Goal: Task Accomplishment & Management: Use online tool/utility

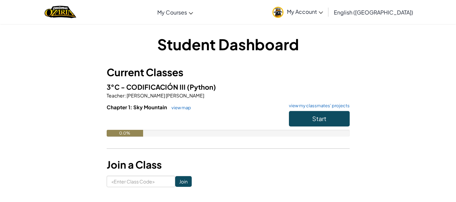
click at [323, 13] on icon at bounding box center [320, 12] width 4 height 2
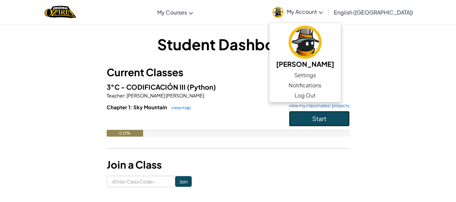
click at [310, 118] on button "Start" at bounding box center [319, 119] width 61 height 16
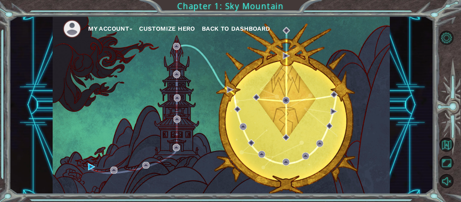
click at [86, 165] on div "My Account Customize Hero Back to Dashboard" at bounding box center [221, 105] width 337 height 178
click at [91, 166] on img at bounding box center [91, 166] width 7 height 7
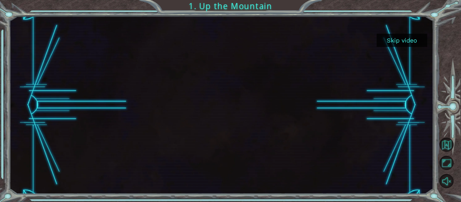
click at [409, 40] on button "Skip video" at bounding box center [401, 40] width 51 height 13
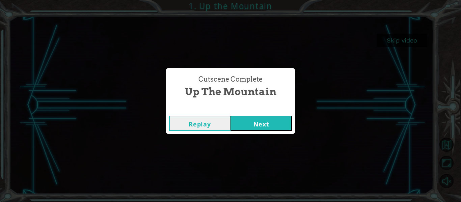
click at [248, 121] on button "Next" at bounding box center [260, 123] width 61 height 15
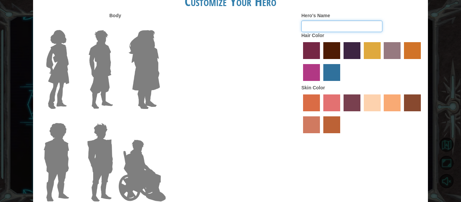
click at [319, 28] on input "Hero's Name" at bounding box center [341, 26] width 81 height 11
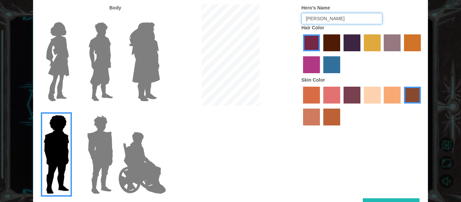
type input "[PERSON_NAME]"
click at [327, 91] on label "froly skin color" at bounding box center [331, 95] width 17 height 17
click at [321, 106] on input "froly skin color" at bounding box center [321, 106] width 0 height 0
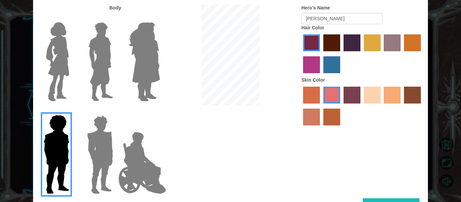
click at [307, 102] on label "sorbus skin color" at bounding box center [311, 95] width 17 height 17
click at [301, 106] on input "sorbus skin color" at bounding box center [301, 106] width 0 height 0
click at [315, 124] on label "burning sand skin color" at bounding box center [311, 117] width 17 height 17
click at [422, 106] on input "burning sand skin color" at bounding box center [422, 106] width 0 height 0
click at [339, 95] on label "froly skin color" at bounding box center [331, 95] width 17 height 17
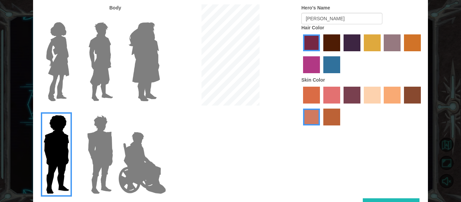
click at [321, 106] on input "froly skin color" at bounding box center [321, 106] width 0 height 0
click at [311, 70] on label "medium red violet hair color" at bounding box center [311, 64] width 17 height 17
click at [422, 54] on input "medium red violet hair color" at bounding box center [422, 54] width 0 height 0
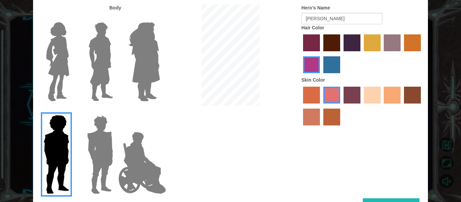
click at [34, 52] on div at bounding box center [55, 59] width 44 height 93
click at [70, 38] on img at bounding box center [58, 62] width 28 height 84
click at [72, 18] on input "Hero Connie" at bounding box center [72, 18] width 0 height 0
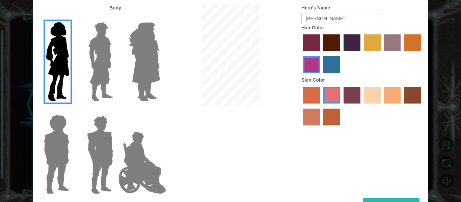
click at [132, 55] on img at bounding box center [144, 62] width 37 height 84
click at [160, 18] on input "Hero Amethyst" at bounding box center [160, 18] width 0 height 0
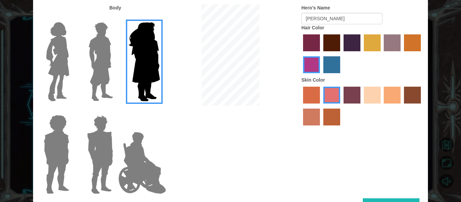
drag, startPoint x: 133, startPoint y: 167, endPoint x: 152, endPoint y: 198, distance: 36.5
drag, startPoint x: 152, startPoint y: 198, endPoint x: 72, endPoint y: 4, distance: 209.9
click at [72, 4] on div "Body" at bounding box center [79, 8] width 83 height 8
click at [97, 54] on img at bounding box center [101, 62] width 30 height 84
click at [116, 18] on input "Hero Lars" at bounding box center [116, 18] width 0 height 0
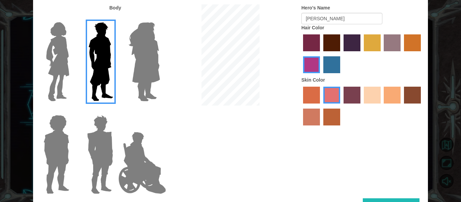
drag, startPoint x: 121, startPoint y: 161, endPoint x: 117, endPoint y: 160, distance: 4.3
click at [120, 162] on img at bounding box center [142, 162] width 53 height 67
click at [160, 111] on input "Hero Jamie" at bounding box center [160, 111] width 0 height 0
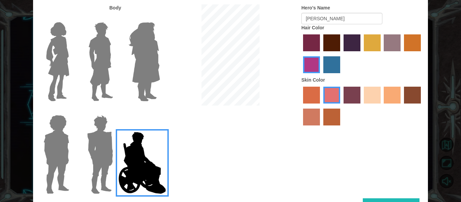
click at [140, 68] on img at bounding box center [144, 62] width 37 height 84
click at [160, 18] on input "Hero Amethyst" at bounding box center [160, 18] width 0 height 0
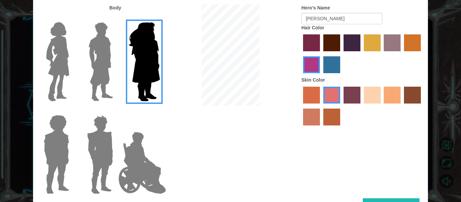
click at [54, 65] on img at bounding box center [58, 62] width 28 height 84
click at [72, 18] on input "Hero Connie" at bounding box center [72, 18] width 0 height 0
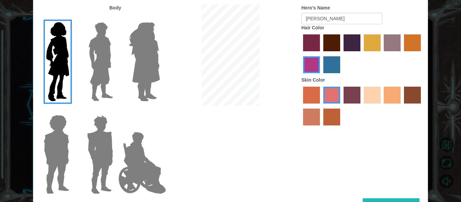
click at [374, 93] on label "sandy beach skin color" at bounding box center [372, 95] width 17 height 17
click at [361, 106] on input "sandy beach skin color" at bounding box center [361, 106] width 0 height 0
click at [391, 92] on label "tacao skin color" at bounding box center [392, 95] width 17 height 17
click at [382, 106] on input "tacao skin color" at bounding box center [382, 106] width 0 height 0
click at [407, 96] on label "karma skin color" at bounding box center [412, 95] width 17 height 17
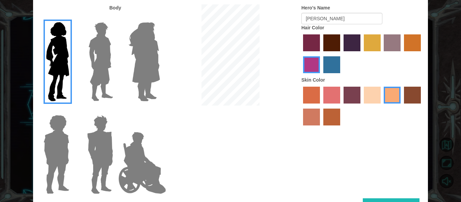
click at [401, 106] on input "karma skin color" at bounding box center [401, 106] width 0 height 0
click at [309, 112] on label "burning sand skin color" at bounding box center [311, 117] width 17 height 17
click at [422, 106] on input "burning sand skin color" at bounding box center [422, 106] width 0 height 0
click at [321, 100] on div at bounding box center [361, 107] width 121 height 44
click at [326, 98] on label "froly skin color" at bounding box center [331, 95] width 17 height 17
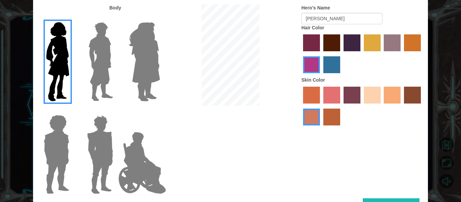
click at [321, 106] on input "froly skin color" at bounding box center [321, 106] width 0 height 0
click at [409, 198] on div "Customize Your Hero Body Hero's Name [PERSON_NAME] Hair Color Skin Color Done" at bounding box center [230, 101] width 395 height 242
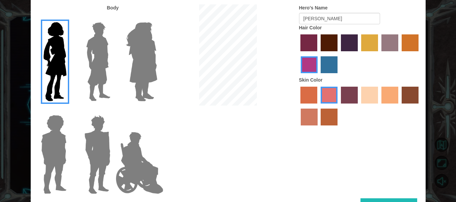
click at [406, 202] on button "Done" at bounding box center [388, 205] width 57 height 15
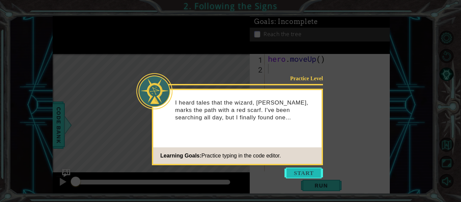
click at [299, 174] on button "Start" at bounding box center [303, 173] width 38 height 11
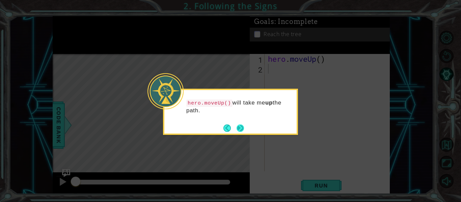
click at [242, 130] on button "Next" at bounding box center [239, 127] width 7 height 7
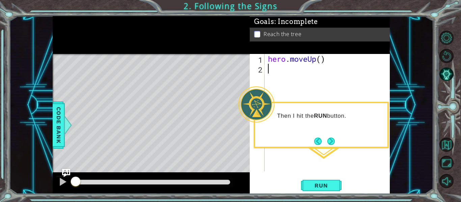
click at [308, 156] on div "hero . moveUp ( )" at bounding box center [328, 122] width 125 height 137
click at [326, 186] on span "Run" at bounding box center [321, 185] width 27 height 7
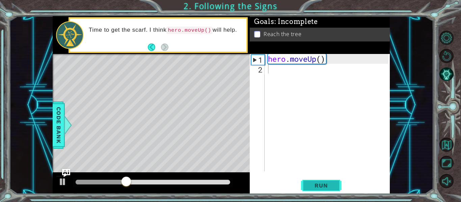
click at [326, 186] on span "Run" at bounding box center [321, 185] width 27 height 7
click at [272, 58] on div "hero . moveUp ( )" at bounding box center [328, 122] width 125 height 137
type textarea "hero.moveUp()"
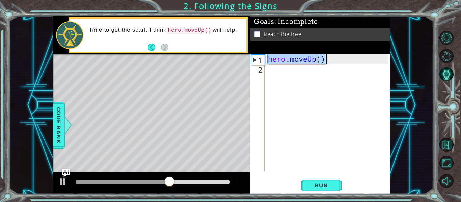
drag, startPoint x: 269, startPoint y: 60, endPoint x: 350, endPoint y: 60, distance: 81.3
click at [350, 60] on div "hero . moveUp ( )" at bounding box center [328, 122] width 125 height 137
click at [354, 56] on div "hero . moveUp ( )" at bounding box center [327, 112] width 122 height 117
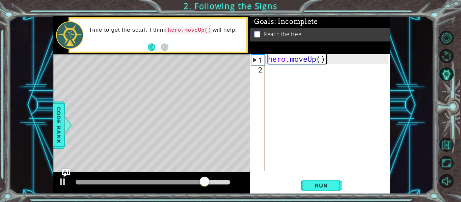
click at [318, 68] on div "hero . moveUp ( )" at bounding box center [328, 122] width 125 height 137
click at [316, 66] on div "hero . moveUp ( )" at bounding box center [328, 122] width 125 height 137
click at [320, 63] on div "hero . moveUp ( )" at bounding box center [328, 122] width 125 height 137
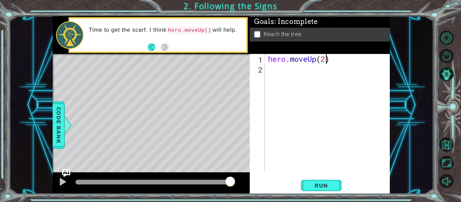
scroll to position [0, 2]
type textarea "hero.moveUp(2)"
click at [319, 187] on span "Run" at bounding box center [321, 185] width 27 height 7
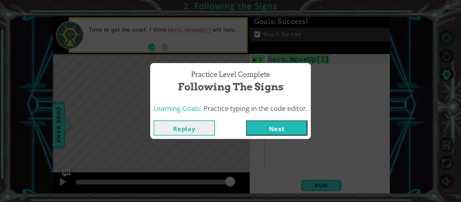
click at [278, 133] on button "Next" at bounding box center [276, 127] width 61 height 15
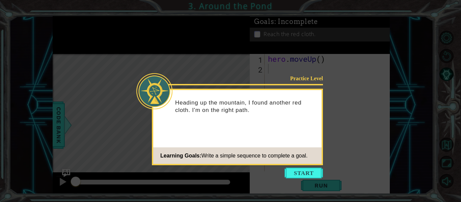
click at [268, 146] on div "Practice Level Heading up the mountain, I found another red cloth. I'm on the r…" at bounding box center [237, 127] width 171 height 77
click at [297, 169] on button "Start" at bounding box center [303, 173] width 38 height 11
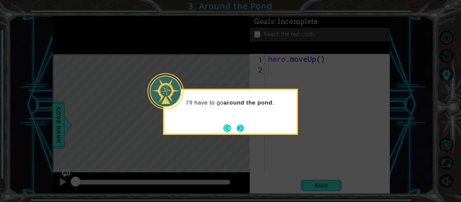
click at [238, 123] on footer at bounding box center [233, 128] width 21 height 10
click at [243, 128] on button "Next" at bounding box center [239, 127] width 7 height 7
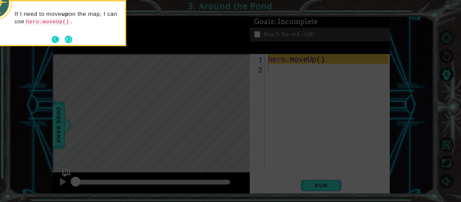
click at [65, 38] on button "Next" at bounding box center [68, 39] width 7 height 7
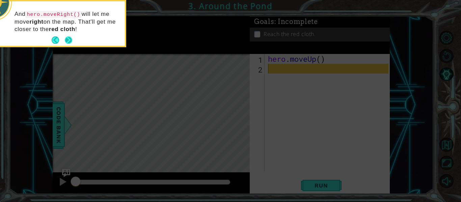
click at [68, 38] on button "Next" at bounding box center [68, 39] width 7 height 7
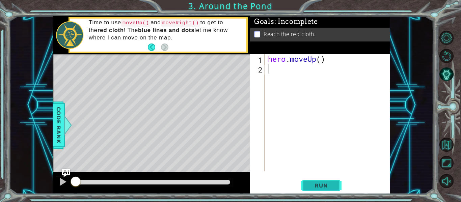
click at [311, 184] on span "Run" at bounding box center [321, 185] width 27 height 7
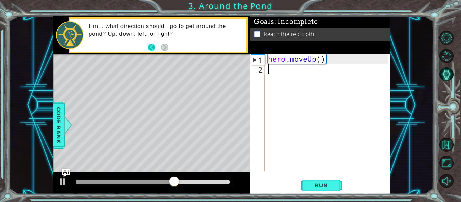
click at [157, 48] on button "Back" at bounding box center [154, 47] width 13 height 7
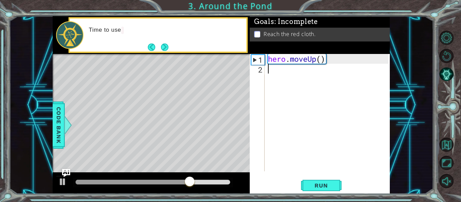
click at [157, 48] on button "Back" at bounding box center [154, 47] width 13 height 7
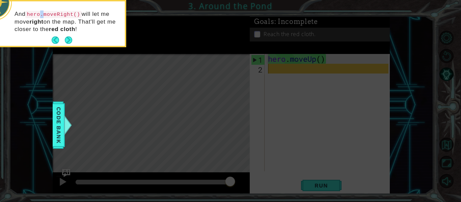
drag, startPoint x: 55, startPoint y: 10, endPoint x: 45, endPoint y: 15, distance: 11.2
click at [45, 15] on code "hero.moveRight()" at bounding box center [53, 14] width 56 height 7
drag, startPoint x: 36, startPoint y: 13, endPoint x: 32, endPoint y: 12, distance: 3.8
click at [34, 13] on code "hero.moveRight()" at bounding box center [53, 14] width 56 height 7
drag, startPoint x: 28, startPoint y: 12, endPoint x: 77, endPoint y: 14, distance: 49.3
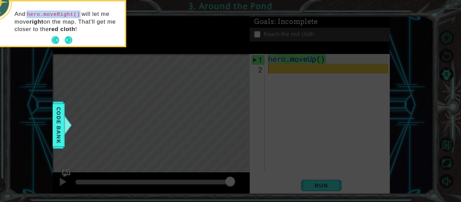
click at [77, 14] on code "hero.moveRight()" at bounding box center [53, 14] width 56 height 7
copy code "hero.moveRight()"
click at [66, 43] on button "Next" at bounding box center [68, 39] width 7 height 7
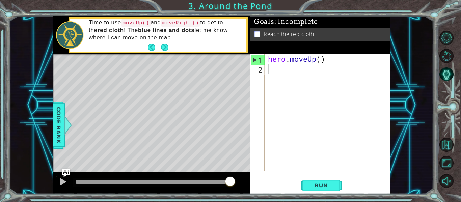
click at [66, 43] on div at bounding box center [69, 35] width 27 height 28
click at [162, 48] on button "Next" at bounding box center [164, 47] width 7 height 7
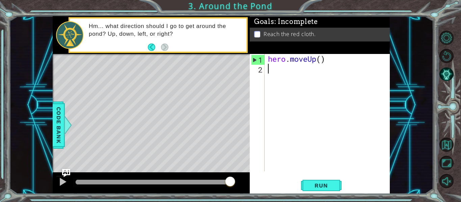
paste textarea "hero.moveRight()"
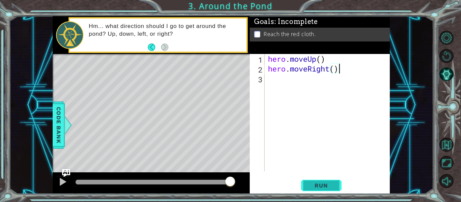
click at [321, 185] on span "Run" at bounding box center [321, 185] width 27 height 7
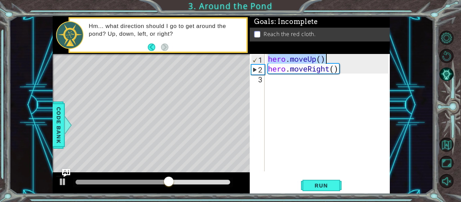
drag, startPoint x: 267, startPoint y: 62, endPoint x: 342, endPoint y: 59, distance: 75.3
click at [342, 59] on div "hero . moveUp ( ) hero . moveRight ( )" at bounding box center [328, 122] width 125 height 137
type textarea "hero.moveUp()"
click at [318, 77] on div "hero . moveUp ( ) hero . moveRight ( )" at bounding box center [328, 122] width 125 height 137
paste textarea "hero.moveUp()"
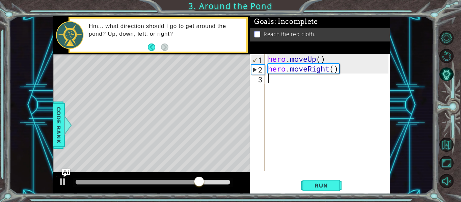
type textarea "hero.moveUp()"
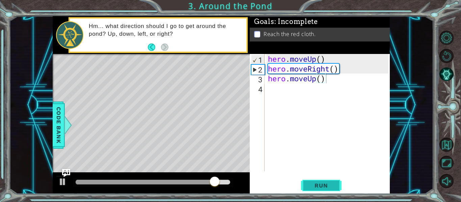
click at [331, 189] on span "Run" at bounding box center [321, 185] width 27 height 7
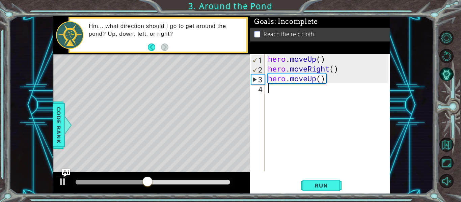
drag, startPoint x: 326, startPoint y: 86, endPoint x: 322, endPoint y: 87, distance: 4.1
click at [325, 86] on div "hero . moveUp ( ) hero . moveRight ( ) hero . moveUp ( )" at bounding box center [328, 122] width 125 height 137
click at [322, 87] on div "hero . moveUp ( ) hero . moveRight ( ) hero . moveUp ( )" at bounding box center [328, 122] width 125 height 137
click at [320, 87] on div "hero . moveUp ( ) hero . moveRight ( ) hero . moveUp ( )" at bounding box center [328, 122] width 125 height 137
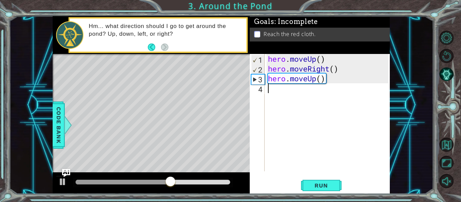
click at [303, 89] on div "hero . moveUp ( ) hero . moveRight ( ) hero . moveUp ( )" at bounding box center [328, 122] width 125 height 137
click at [315, 80] on div "hero . moveUp ( ) hero . moveRight ( ) hero . moveUp ( )" at bounding box center [328, 122] width 125 height 137
click at [321, 80] on div "hero . moveUp ( ) hero . moveRight ( ) hero . moveUp ( )" at bounding box center [328, 122] width 125 height 137
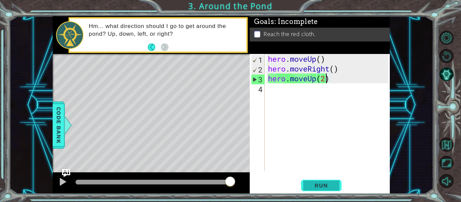
type textarea "hero.moveUp(2)"
click at [307, 181] on button "Run" at bounding box center [321, 186] width 40 height 14
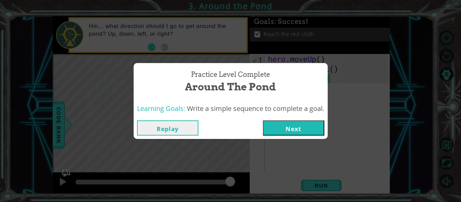
drag, startPoint x: 308, startPoint y: 120, endPoint x: 303, endPoint y: 124, distance: 6.2
click at [307, 120] on div "Replay Next" at bounding box center [231, 128] width 194 height 22
click at [303, 124] on button "Next" at bounding box center [293, 127] width 61 height 15
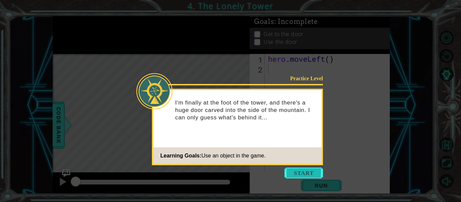
click at [314, 169] on button "Start" at bounding box center [303, 173] width 38 height 11
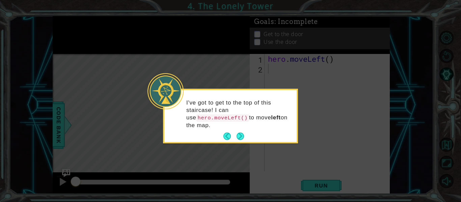
click at [243, 114] on code "hero.moveLeft()" at bounding box center [222, 117] width 53 height 7
drag, startPoint x: 243, startPoint y: 110, endPoint x: 291, endPoint y: 109, distance: 47.6
click at [249, 114] on code "hero.moveLeft()" at bounding box center [222, 117] width 53 height 7
copy code "hero.moveLeft()"
click at [241, 133] on button "Next" at bounding box center [239, 136] width 7 height 7
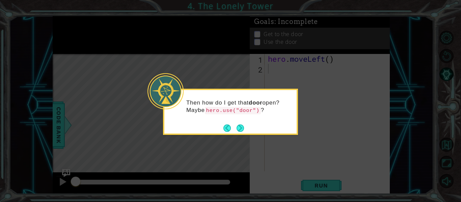
click at [241, 128] on button "Next" at bounding box center [239, 127] width 7 height 7
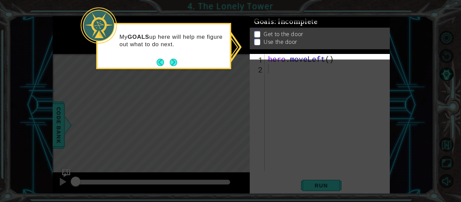
click at [177, 62] on button "Next" at bounding box center [173, 62] width 7 height 7
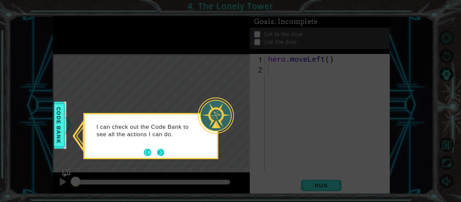
click at [160, 153] on button "Next" at bounding box center [160, 152] width 7 height 7
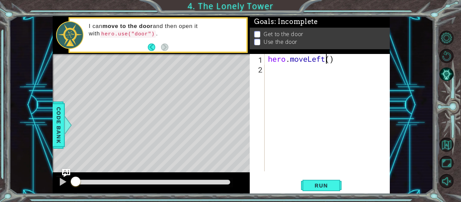
click at [328, 57] on div "hero . moveLeft ( )" at bounding box center [328, 122] width 125 height 137
type textarea "hero.moveLeft()"
click at [332, 56] on div "hero . moveLeft ( )" at bounding box center [328, 122] width 125 height 137
click at [62, 123] on span "Code Bank" at bounding box center [58, 125] width 11 height 41
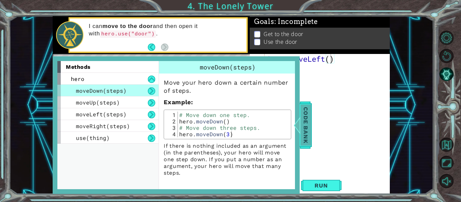
click at [298, 130] on div at bounding box center [297, 125] width 8 height 20
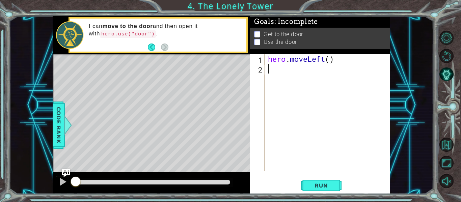
click at [335, 100] on div "hero . moveLeft ( )" at bounding box center [328, 122] width 125 height 137
click at [358, 88] on div "hero . moveLeft ( )" at bounding box center [328, 122] width 125 height 137
click at [339, 81] on div "hero . moveLeft ( )" at bounding box center [328, 122] width 125 height 137
click at [330, 58] on div "hero . moveLeft ( )" at bounding box center [328, 122] width 125 height 137
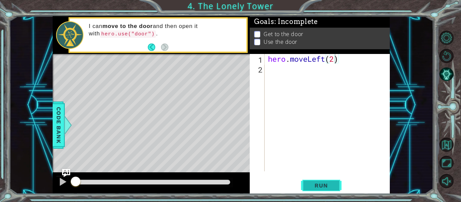
click at [327, 184] on span "Run" at bounding box center [321, 185] width 27 height 7
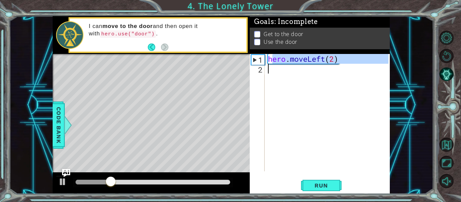
drag, startPoint x: 270, startPoint y: 58, endPoint x: 325, endPoint y: 65, distance: 55.4
click at [330, 64] on div "hero . moveLeft ( 2 )" at bounding box center [328, 122] width 125 height 137
click at [308, 62] on div "hero . moveLeft ( 2 )" at bounding box center [327, 112] width 122 height 117
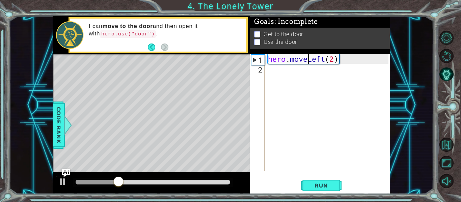
click at [265, 57] on div "hero.moveLeft(2) 1 2 hero . moveLeft ( 2 ) הההההההההההההההההההההההההההההההההההה…" at bounding box center [319, 112] width 139 height 117
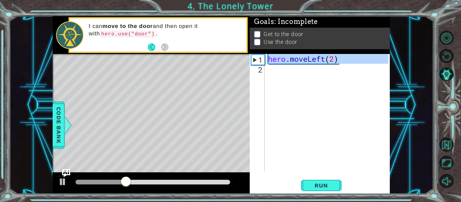
drag, startPoint x: 265, startPoint y: 57, endPoint x: 291, endPoint y: 61, distance: 27.1
click at [291, 61] on div "hero.moveLeft(2) 1 2 hero . moveLeft ( 2 ) הההההההההההההההההההההההההההההההההההה…" at bounding box center [319, 112] width 139 height 117
type textarea "hero.moveLeft(2)"
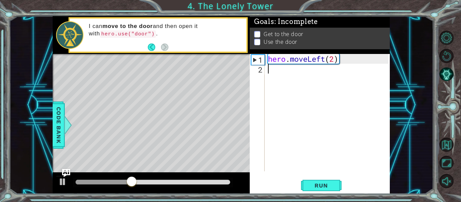
click at [287, 73] on div "hero . moveLeft ( 2 )" at bounding box center [328, 122] width 125 height 137
paste textarea "hero.moveLeft()"
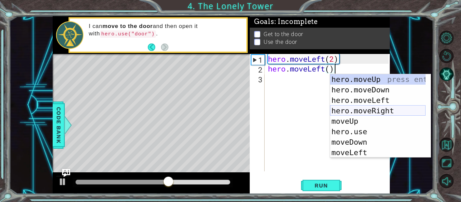
click at [368, 109] on div "hero.moveUp press enter hero.moveDown press enter hero.moveLeft press enter her…" at bounding box center [377, 126] width 95 height 105
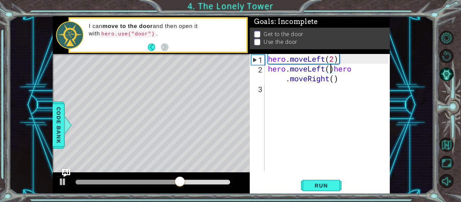
click at [329, 70] on div "hero . moveLeft ( 2 ) hero . moveLeft ( ) hero . moveRight ( )" at bounding box center [328, 122] width 125 height 137
drag, startPoint x: 334, startPoint y: 68, endPoint x: 254, endPoint y: 70, distance: 80.0
click at [254, 70] on div "hero.moveLeft()hero.moveRight() 1 2 3 hero . moveLeft ( 2 ) hero . moveLeft ( )…" at bounding box center [319, 112] width 139 height 117
type textarea "hero.moveRight()"
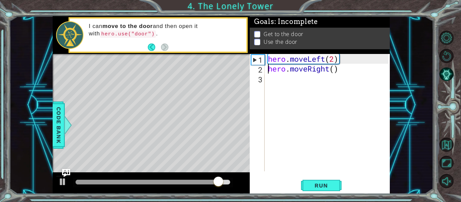
click at [353, 73] on div "hero . moveLeft ( 2 ) hero . moveRight ( )" at bounding box center [328, 122] width 125 height 137
click at [348, 74] on div "hero . moveLeft ( 2 ) hero . moveRight ( )" at bounding box center [328, 122] width 125 height 137
click at [352, 81] on div "hero . moveLeft ( 2 ) hero . moveRight ( )" at bounding box center [328, 122] width 125 height 137
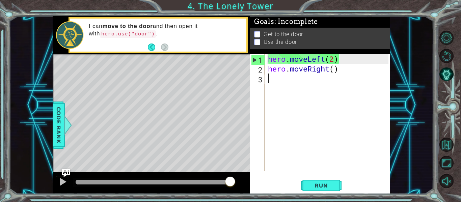
drag, startPoint x: 346, startPoint y: 93, endPoint x: 369, endPoint y: 82, distance: 25.8
click at [353, 90] on div "hero . moveLeft ( 2 ) hero . moveRight ( )" at bounding box center [328, 122] width 125 height 137
drag, startPoint x: 388, startPoint y: 80, endPoint x: 369, endPoint y: 81, distance: 18.9
click at [388, 81] on div "hero . moveLeft ( 2 ) hero . moveRight ( )" at bounding box center [328, 122] width 125 height 137
click at [341, 69] on div "hero . moveLeft ( 2 ) hero . moveRight ( )" at bounding box center [328, 122] width 125 height 137
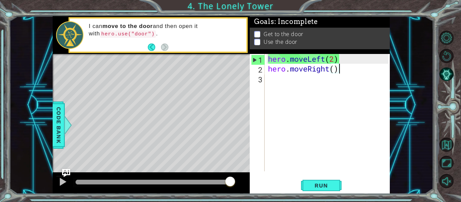
click at [339, 70] on div "hero . moveLeft ( 2 ) hero . moveRight ( )" at bounding box center [328, 122] width 125 height 137
click at [335, 71] on div "hero . moveLeft ( 2 ) hero . moveRight ( )" at bounding box center [328, 122] width 125 height 137
type textarea "hero.moveRight(2)"
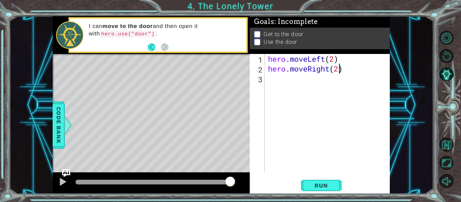
scroll to position [0, 3]
click at [277, 71] on div "hero . moveLeft ( 2 ) hero . moveRight ( 2 )" at bounding box center [328, 122] width 125 height 137
click at [271, 84] on div "hero . moveLeft ( 2 ) hero . moveRight ( 2 )" at bounding box center [328, 122] width 125 height 137
type textarea "h"
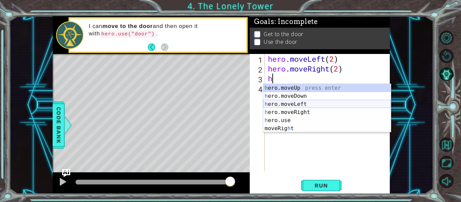
click at [299, 106] on div "h ero.moveUp press enter h ero.moveDown press enter h ero.moveLeft press enter …" at bounding box center [327, 116] width 128 height 65
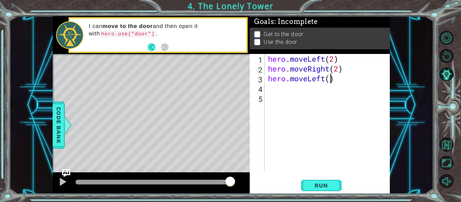
click at [332, 82] on div "hero . moveLeft ( 2 ) hero . moveRight ( 2 ) hero . moveLeft ( )" at bounding box center [328, 122] width 125 height 137
type textarea "hero.moveLeft(3)"
click at [326, 91] on div "hero . moveLeft ( 2 ) hero . moveRight ( 2 ) hero . moveLeft ( 3 )" at bounding box center [328, 122] width 125 height 137
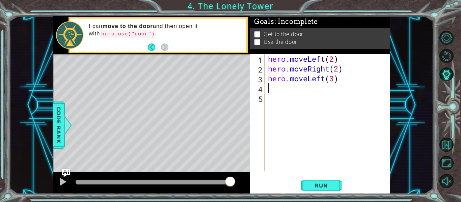
type textarea "h"
paste textarea "hero.moveLeft()"
drag, startPoint x: 323, startPoint y: 88, endPoint x: 268, endPoint y: 86, distance: 55.0
click at [268, 86] on div "hero . moveLeft ( 2 ) hero . moveRight ( 2 ) hero . moveLeft ( 3 ) hero . moveL…" at bounding box center [328, 122] width 125 height 137
type textarea "hero.moveLeft()"
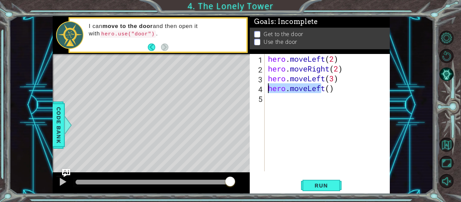
click at [268, 86] on div "hero . moveLeft ( 2 ) hero . moveRight ( 2 ) hero . moveLeft ( 3 ) hero . moveL…" at bounding box center [327, 112] width 122 height 117
click at [350, 100] on div "hero . moveLeft ( 2 ) hero . moveRight ( 2 ) hero . moveLeft ( 3 ) hero . moveL…" at bounding box center [328, 122] width 125 height 137
drag, startPoint x: 343, startPoint y: 91, endPoint x: 256, endPoint y: 89, distance: 87.1
click at [256, 89] on div "1 2 3 4 5 hero . moveLeft ( 2 ) hero . moveRight ( 2 ) hero . moveLeft ( 3 ) he…" at bounding box center [319, 112] width 139 height 117
type textarea "hero.moveLeft()"
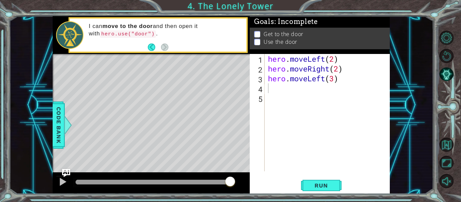
drag, startPoint x: 137, startPoint y: 34, endPoint x: 111, endPoint y: 36, distance: 25.7
click at [111, 36] on code "hero.use("door")" at bounding box center [128, 33] width 56 height 7
click at [100, 35] on code "hero.use("door")" at bounding box center [128, 33] width 56 height 7
drag, startPoint x: 92, startPoint y: 34, endPoint x: 114, endPoint y: 31, distance: 21.8
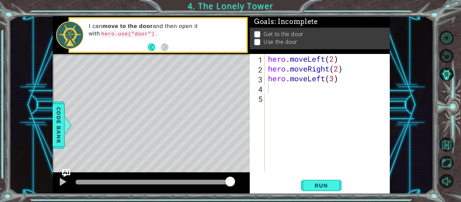
click at [114, 31] on code "hero.use("door")" at bounding box center [128, 33] width 56 height 7
drag, startPoint x: 114, startPoint y: 31, endPoint x: 123, endPoint y: 32, distance: 9.5
click at [114, 31] on code "hero.use("door")" at bounding box center [128, 33] width 56 height 7
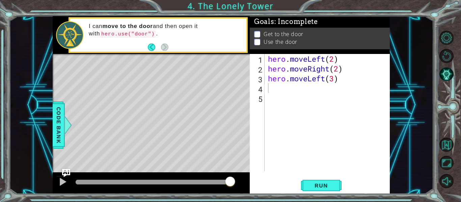
click at [124, 34] on code "hero.use("door")" at bounding box center [128, 33] width 56 height 7
drag, startPoint x: 150, startPoint y: 35, endPoint x: 102, endPoint y: 36, distance: 47.6
click at [104, 38] on div "I can move to the door and then open it with hero.use("door") ." at bounding box center [165, 35] width 162 height 32
click at [102, 36] on code "hero.use("door")" at bounding box center [128, 33] width 56 height 7
click at [277, 91] on div "hero . moveLeft ( 2 ) hero . moveRight ( 2 ) hero . moveLeft ( 3 )" at bounding box center [328, 122] width 125 height 137
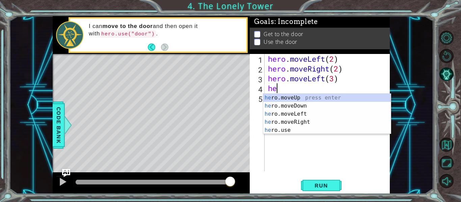
scroll to position [0, 0]
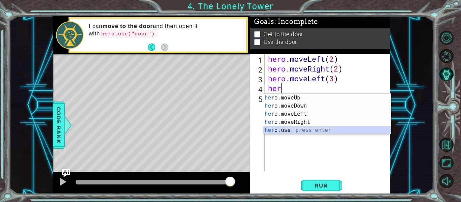
click at [281, 129] on div "her o.moveUp press enter her o.moveDown press enter her o.moveLeft press enter …" at bounding box center [327, 122] width 128 height 57
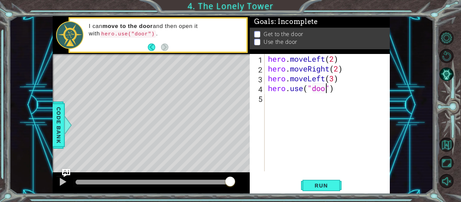
scroll to position [0, 3]
type textarea "hero.use("door")"
click at [58, 125] on span "Code Bank" at bounding box center [58, 125] width 11 height 41
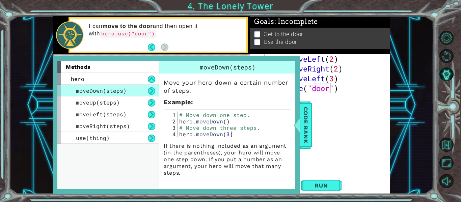
type textarea "# Move down three steps."
click at [241, 128] on div "# Move down one step. hero . moveDown ( ) # Move down three steps. hero . moveD…" at bounding box center [233, 131] width 111 height 38
click at [308, 122] on span "Code Bank" at bounding box center [305, 125] width 11 height 41
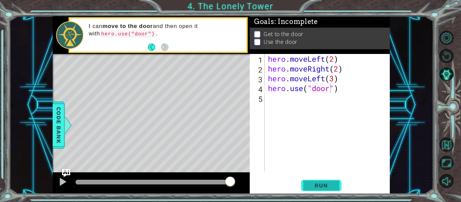
click at [318, 183] on span "Run" at bounding box center [321, 185] width 27 height 7
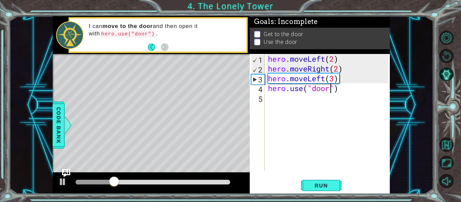
click at [194, 4] on div "1 ההההההההההההההההההההההההההההההההההההההההההההההההההההההההההההההההההההההההההההה…" at bounding box center [230, 101] width 461 height 202
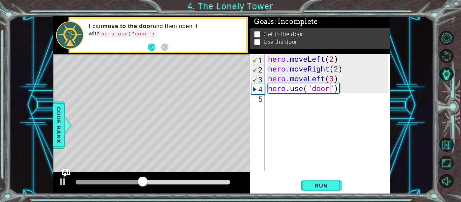
scroll to position [0, 0]
click at [279, 159] on div "hero . moveLeft ( 2 ) hero . moveRight ( 2 ) hero . moveLeft ( 3 ) hero . use (…" at bounding box center [328, 122] width 125 height 137
click at [306, 182] on button "Run" at bounding box center [321, 186] width 40 height 14
click at [320, 189] on span "Run" at bounding box center [321, 185] width 27 height 7
click at [323, 73] on div "hero . moveLeft ( 2 ) hero . moveRight ( 2 ) hero . moveLeft ( 3 ) hero . use (…" at bounding box center [328, 122] width 125 height 137
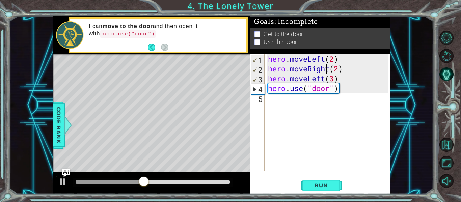
click at [327, 73] on div "hero . moveLeft ( 2 ) hero . moveRight ( 2 ) hero . moveLeft ( 3 ) hero . use (…" at bounding box center [328, 122] width 125 height 137
click at [333, 73] on div "hero . moveLeft ( 2 ) hero . moveRight ( 2 ) hero . moveLeft ( 3 ) hero . use (…" at bounding box center [328, 122] width 125 height 137
click at [326, 75] on div "hero . moveLeft ( 2 ) hero . moveRight ( 2 ) hero . moveLeft ( 3 ) hero . use (…" at bounding box center [328, 122] width 125 height 137
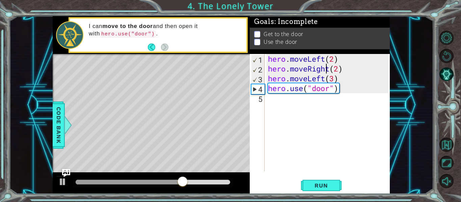
click at [327, 71] on div "hero . moveLeft ( 2 ) hero . moveRight ( 2 ) hero . moveLeft ( 3 ) hero . use (…" at bounding box center [328, 122] width 125 height 137
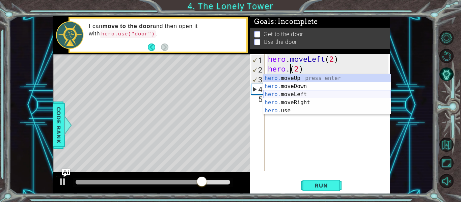
click at [312, 95] on div "hero. moveUp press enter hero. moveDown press enter hero. moveLeft press enter …" at bounding box center [327, 102] width 128 height 57
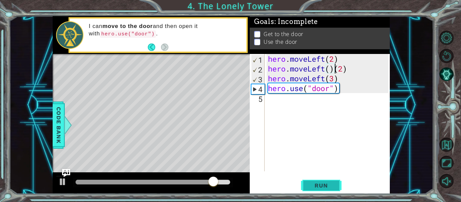
click at [319, 186] on span "Run" at bounding box center [321, 185] width 27 height 7
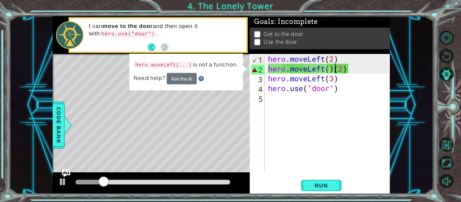
click at [330, 75] on div "hero . moveLeft ( 2 ) hero . moveLeft ( ) ( 2 ) hero . moveLeft ( 3 ) hero . us…" at bounding box center [328, 122] width 125 height 137
click at [334, 67] on div "hero . moveLeft ( 2 ) hero . moveLeft ( ) ( 2 ) hero . moveLeft ( 3 ) hero . us…" at bounding box center [328, 122] width 125 height 137
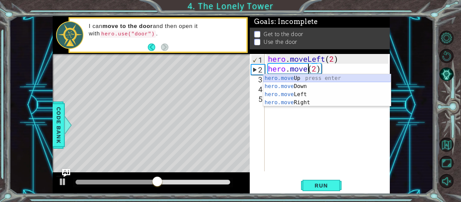
click at [302, 77] on div "hero.move Up press enter hero.move Down press enter hero.move Left press enter …" at bounding box center [327, 98] width 128 height 49
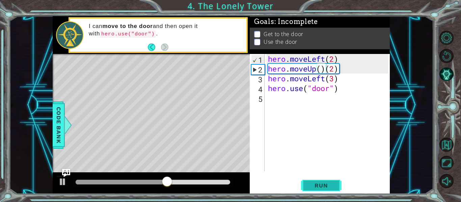
click at [320, 183] on span "Run" at bounding box center [321, 185] width 27 height 7
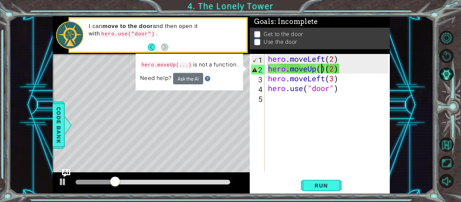
click at [321, 69] on div "hero . moveLeft ( 2 ) hero . moveUp ( ) ( 2 ) hero . moveLeft ( 3 ) hero . use …" at bounding box center [328, 122] width 125 height 137
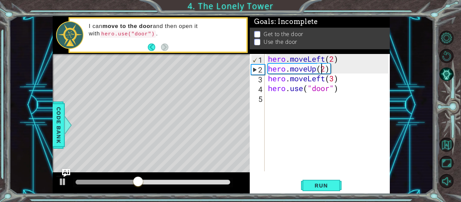
click at [322, 68] on div "hero . moveLeft ( 2 ) hero . moveUp ( 2 ) hero . moveLeft ( 3 ) hero . use ( "d…" at bounding box center [328, 122] width 125 height 137
click at [320, 181] on button "Run" at bounding box center [321, 186] width 40 height 14
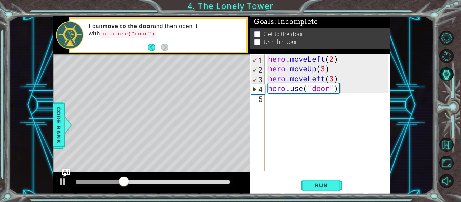
click at [312, 79] on div "hero . moveLeft ( 2 ) hero . moveUp ( 3 ) hero . moveLeft ( 3 ) hero . use ( "d…" at bounding box center [328, 122] width 125 height 137
click at [327, 77] on div "hero . moveLeft ( 2 ) hero . moveUp ( 3 ) hero . moveLeft ( 3 ) hero . use ( "d…" at bounding box center [328, 122] width 125 height 137
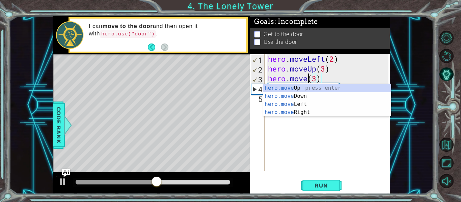
scroll to position [0, 2]
click at [290, 111] on div "hero.move Up press enter hero.move Down press enter hero.move Left press enter …" at bounding box center [327, 108] width 128 height 49
type textarea "hero.moveRight()(3)"
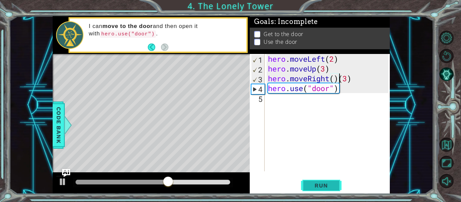
click at [318, 187] on span "Run" at bounding box center [321, 185] width 27 height 7
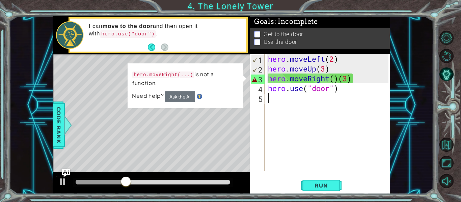
click at [382, 115] on div "hero . moveLeft ( 2 ) hero . moveUp ( 3 ) hero . moveRight ( ) ( 3 ) hero . use…" at bounding box center [328, 122] width 125 height 137
click at [339, 86] on div "hero . moveLeft ( 2 ) hero . moveUp ( 3 ) hero . moveRight ( ) ( 3 ) hero . use…" at bounding box center [328, 122] width 125 height 137
click at [339, 84] on div "hero . moveLeft ( 2 ) hero . moveUp ( 3 ) hero . moveRight ( ) ( 3 ) hero . use…" at bounding box center [328, 122] width 125 height 137
click at [339, 71] on div "hero . moveLeft ( 2 ) hero . moveUp ( 3 ) hero . moveRight ( ) ( 3 ) hero . use…" at bounding box center [328, 122] width 125 height 137
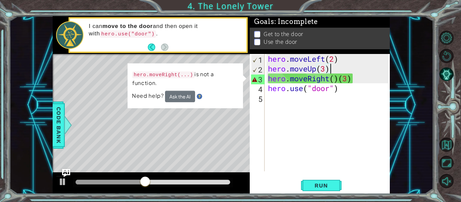
click at [339, 76] on div "hero . moveLeft ( 2 ) hero . moveUp ( 3 ) hero . moveRight ( ) ( 3 ) hero . use…" at bounding box center [328, 122] width 125 height 137
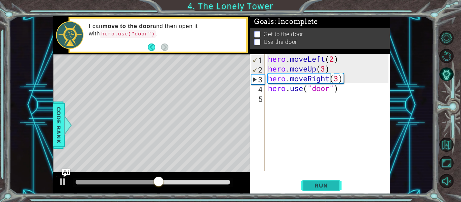
click at [315, 183] on span "Run" at bounding box center [321, 185] width 27 height 7
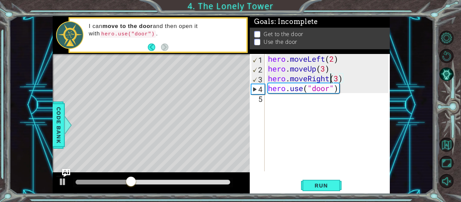
click at [336, 77] on div "hero . moveLeft ( 2 ) hero . moveUp ( 3 ) hero . moveRight ( 3 ) hero . use ( "…" at bounding box center [328, 122] width 125 height 137
click at [339, 77] on div "hero . moveLeft ( 2 ) hero . moveUp ( 3 ) hero . moveRight ( 3 ) hero . use ( "…" at bounding box center [328, 122] width 125 height 137
click at [322, 183] on span "Run" at bounding box center [321, 185] width 27 height 7
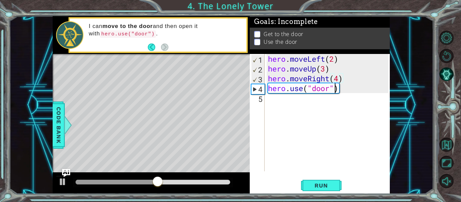
click at [333, 84] on div "hero . moveLeft ( 2 ) hero . moveUp ( 3 ) hero . moveRight ( 4 ) hero . use ( "…" at bounding box center [328, 122] width 125 height 137
click at [336, 83] on div "hero . moveLeft ( 2 ) hero . moveUp ( 3 ) hero . moveRight ( 4 ) hero . use ( "…" at bounding box center [328, 122] width 125 height 137
click at [339, 81] on div "hero . moveLeft ( 2 ) hero . moveUp ( 3 ) hero . moveRight ( 4 ) hero . use ( "…" at bounding box center [328, 122] width 125 height 137
click at [317, 179] on button "Run" at bounding box center [321, 186] width 40 height 14
click at [348, 59] on div "hero . moveLeft ( 2 ) hero . moveUp ( 3 ) hero . moveRight ( 5 ) hero . use ( "…" at bounding box center [328, 122] width 125 height 137
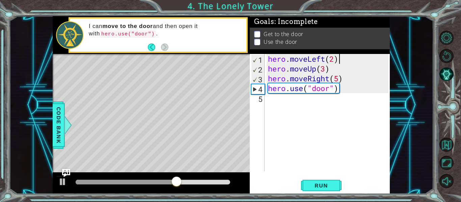
drag, startPoint x: 360, startPoint y: 80, endPoint x: 359, endPoint y: 76, distance: 3.8
click at [360, 79] on div "hero . moveLeft ( 2 ) hero . moveUp ( 3 ) hero . moveRight ( 5 ) hero . use ( "…" at bounding box center [328, 122] width 125 height 137
click at [354, 82] on div "hero . moveLeft ( 2 ) hero . moveUp ( 3 ) hero . moveRight ( 5 ) hero . use ( "…" at bounding box center [328, 122] width 125 height 137
click at [355, 90] on div "hero . moveLeft ( 2 ) hero . moveUp ( 3 ) hero . moveRight ( 5 ) hero . use ( "…" at bounding box center [328, 122] width 125 height 137
type textarea "hero.use("door")"
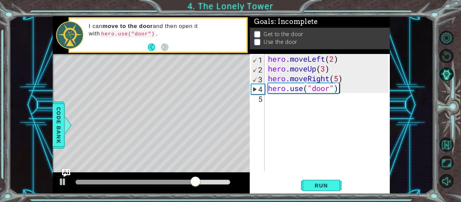
click at [344, 91] on div "hero . moveLeft ( 2 ) hero . moveUp ( 3 ) hero . moveRight ( 5 ) hero . use ( "…" at bounding box center [328, 122] width 125 height 137
drag, startPoint x: 291, startPoint y: 89, endPoint x: 275, endPoint y: 91, distance: 15.6
click at [275, 91] on div "hero . moveLeft ( 2 ) hero . moveUp ( 3 ) hero . moveRight ( 5 ) hero . use ( "…" at bounding box center [328, 122] width 125 height 137
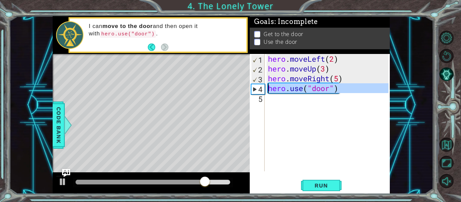
click at [258, 89] on div "4" at bounding box center [257, 89] width 13 height 10
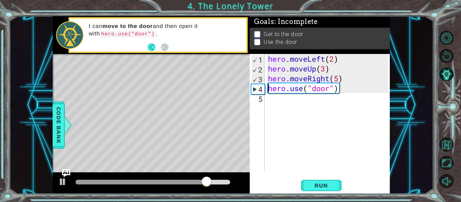
click at [258, 89] on div "4" at bounding box center [257, 89] width 13 height 10
type textarea "hero.use("door")"
click at [321, 112] on div "hero . moveLeft ( 2 ) hero . moveUp ( 3 ) hero . moveRight ( 5 ) hero . use ( "…" at bounding box center [328, 122] width 125 height 137
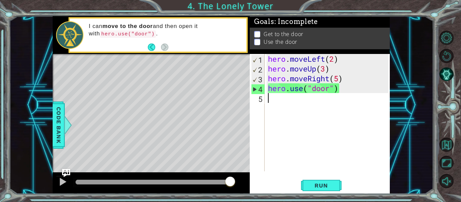
click at [337, 78] on div "hero . moveLeft ( 2 ) hero . moveUp ( 3 ) hero . moveRight ( 5 ) hero . use ( "…" at bounding box center [328, 122] width 125 height 137
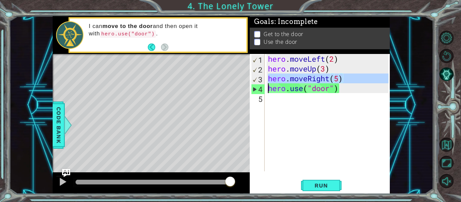
click at [337, 78] on div "hero . moveLeft ( 2 ) hero . moveUp ( 3 ) hero . moveRight ( 5 ) hero . use ( "…" at bounding box center [328, 122] width 125 height 137
click at [337, 78] on div "hero . moveLeft ( 2 ) hero . moveUp ( 3 ) hero . moveRight ( 5 ) hero . use ( "…" at bounding box center [327, 112] width 122 height 117
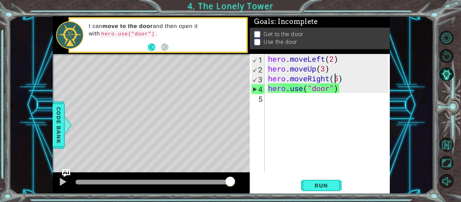
click at [337, 78] on div "hero . moveLeft ( 2 ) hero . moveUp ( 3 ) hero . moveRight ( 5 ) hero . use ( "…" at bounding box center [328, 122] width 125 height 137
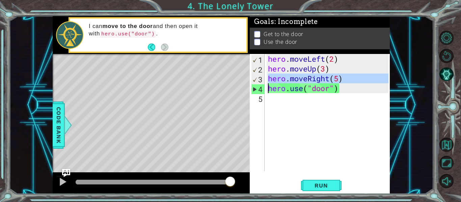
click at [337, 78] on div "hero . moveLeft ( 2 ) hero . moveUp ( 3 ) hero . moveRight ( 5 ) hero . use ( "…" at bounding box center [328, 122] width 125 height 137
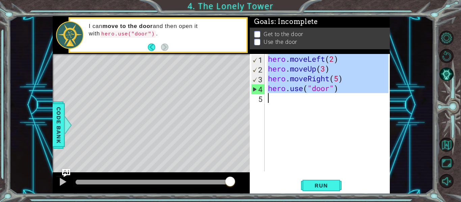
click at [337, 78] on div "hero . moveLeft ( 2 ) hero . moveUp ( 3 ) hero . moveRight ( 5 ) hero . use ( "…" at bounding box center [328, 122] width 125 height 137
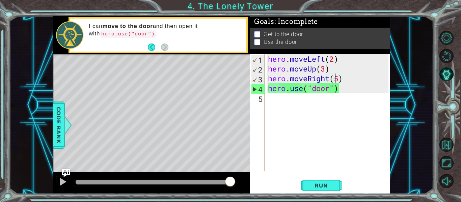
click at [337, 78] on div "hero . moveLeft ( 2 ) hero . moveUp ( 3 ) hero . moveRight ( 5 ) hero . use ( "…" at bounding box center [328, 122] width 125 height 137
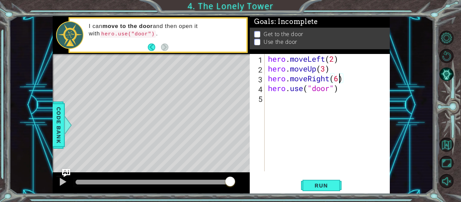
scroll to position [0, 3]
type textarea "hero.moveRight(6)"
click at [329, 185] on span "Run" at bounding box center [321, 185] width 27 height 7
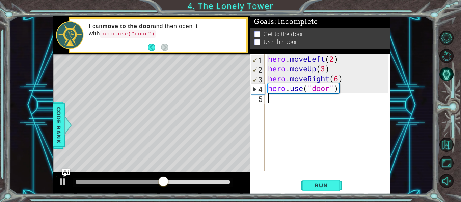
click at [328, 125] on div "hero . moveLeft ( 2 ) hero . moveUp ( 3 ) hero . moveRight ( 6 ) hero . use ( "…" at bounding box center [328, 122] width 125 height 137
drag, startPoint x: 331, startPoint y: 110, endPoint x: 335, endPoint y: 106, distance: 5.8
click at [334, 107] on div "hero . moveLeft ( 2 ) hero . moveUp ( 3 ) hero . moveRight ( 6 ) hero . use ( "…" at bounding box center [328, 122] width 125 height 137
drag, startPoint x: 338, startPoint y: 90, endPoint x: 315, endPoint y: 0, distance: 92.5
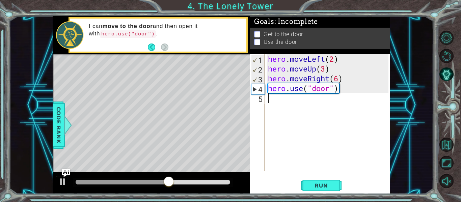
click at [321, 16] on div "Goals : Incomplete Get to the door Use the door 1 2 3 4 5 hero . moveLeft ( 2 )…" at bounding box center [320, 105] width 140 height 178
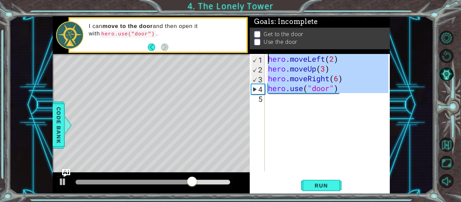
click at [320, 77] on div "hero . moveLeft ( 2 ) hero . moveUp ( 3 ) hero . moveRight ( 6 ) hero . use ( "…" at bounding box center [327, 112] width 122 height 117
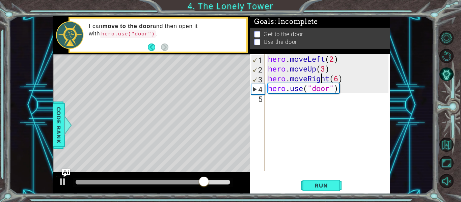
click at [320, 77] on div "hero . moveLeft ( 2 ) hero . moveUp ( 3 ) hero . moveRight ( 6 ) hero . use ( "…" at bounding box center [328, 122] width 125 height 137
click at [302, 77] on div "hero . moveLeft ( 2 ) hero . moveUp ( 3 ) hero . moveRight ( 6 ) hero . use ( "…" at bounding box center [328, 122] width 125 height 137
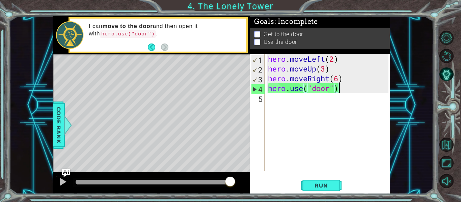
click at [344, 86] on div "hero . moveLeft ( 2 ) hero . moveUp ( 3 ) hero . moveRight ( 6 ) hero . use ( "…" at bounding box center [328, 122] width 125 height 137
click at [341, 87] on div "hero . moveLeft ( 2 ) hero . moveUp ( 3 ) hero . moveRight ( 6 ) hero . use ( "…" at bounding box center [328, 122] width 125 height 137
click at [334, 73] on div "hero . moveLeft ( 2 ) hero . moveUp ( 3 ) hero . moveRight ( 6 ) hero . use ( "…" at bounding box center [328, 122] width 125 height 137
click at [341, 77] on div "hero . moveLeft ( 2 ) hero . moveUp ( 3 ) hero . moveRight ( 6 ) hero . use ( "…" at bounding box center [328, 122] width 125 height 137
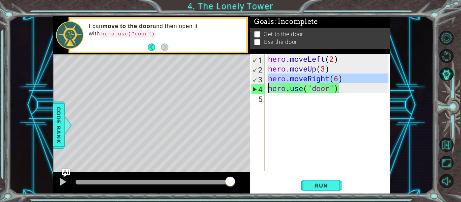
click at [341, 77] on div "hero . moveLeft ( 2 ) hero . moveUp ( 3 ) hero . moveRight ( 6 ) hero . use ( "…" at bounding box center [328, 122] width 125 height 137
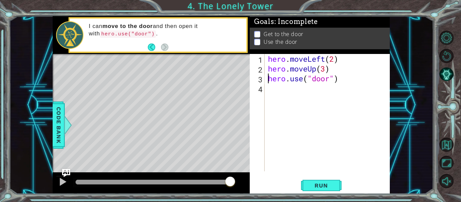
click at [338, 78] on div "hero . moveLeft ( 2 ) hero . moveUp ( 3 ) hero . use ( "door" )" at bounding box center [328, 122] width 125 height 137
click at [336, 72] on div "hero . moveLeft ( 2 ) hero . moveUp ( 3 ) hero . use ( "door" )" at bounding box center [328, 122] width 125 height 137
type textarea "hero.moveUp(3)"
type textarea "h"
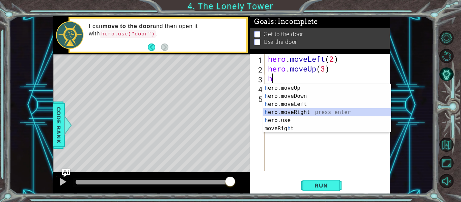
click at [305, 112] on div "h ero.moveUp press enter h ero.moveDown press enter h ero.moveLeft press enter …" at bounding box center [327, 116] width 128 height 65
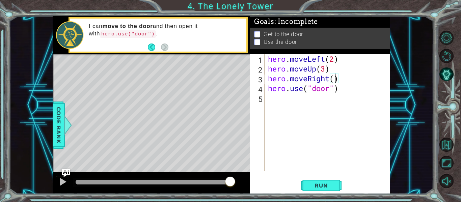
drag, startPoint x: 334, startPoint y: 77, endPoint x: 334, endPoint y: 83, distance: 6.1
click at [334, 83] on div "hero . moveLeft ( 2 ) hero . moveUp ( 3 ) hero . moveRight ( ) hero . use ( "do…" at bounding box center [328, 122] width 125 height 137
click at [331, 185] on span "Run" at bounding box center [321, 185] width 27 height 7
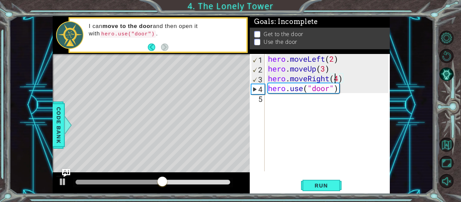
click at [336, 83] on div "hero . moveLeft ( 2 ) hero . moveUp ( 3 ) hero . moveRight ( 4 ) hero . use ( "…" at bounding box center [328, 122] width 125 height 137
click at [340, 80] on div "hero . moveLeft ( 2 ) hero . moveUp ( 3 ) hero . moveRight ( 4 ) hero . use ( "…" at bounding box center [328, 122] width 125 height 137
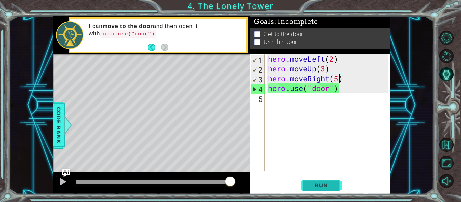
type textarea "hero.moveRight(5)"
click at [322, 187] on span "Run" at bounding box center [321, 185] width 27 height 7
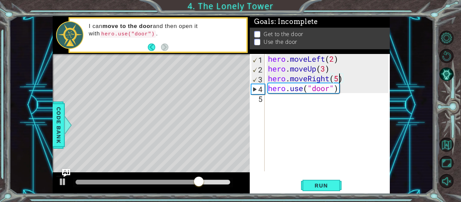
click at [283, 97] on div "hero . moveLeft ( 2 ) hero . moveUp ( 3 ) hero . moveRight ( 5 ) hero . use ( "…" at bounding box center [328, 122] width 125 height 137
click at [280, 91] on div "hero . moveLeft ( 2 ) hero . moveUp ( 3 ) hero . moveRight ( 5 ) hero . use ( "…" at bounding box center [328, 122] width 125 height 137
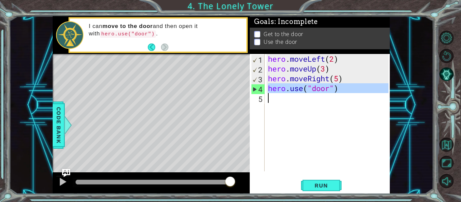
drag, startPoint x: 264, startPoint y: 87, endPoint x: 383, endPoint y: 89, distance: 118.8
click at [383, 89] on div "hero.use("door") 1 2 3 4 5 hero . moveLeft ( 2 ) hero . moveUp ( 3 ) hero . mov…" at bounding box center [319, 112] width 139 height 117
click at [383, 89] on div "hero . moveLeft ( 2 ) hero . moveUp ( 3 ) hero . moveRight ( 5 ) hero . use ( "…" at bounding box center [327, 112] width 122 height 117
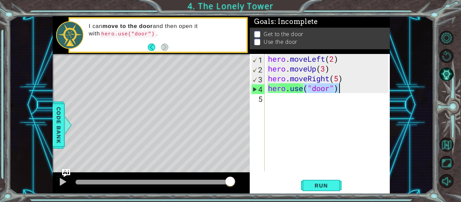
click at [383, 89] on div "hero . moveLeft ( 2 ) hero . moveUp ( 3 ) hero . moveRight ( 5 ) hero . use ( "…" at bounding box center [328, 122] width 125 height 137
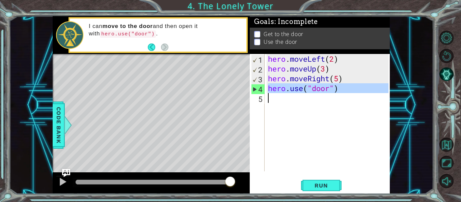
drag, startPoint x: 383, startPoint y: 89, endPoint x: 343, endPoint y: 90, distance: 40.1
click at [343, 90] on div "hero . moveLeft ( 2 ) hero . moveUp ( 3 ) hero . moveRight ( 5 ) hero . use ( "…" at bounding box center [328, 122] width 125 height 137
type textarea "hero.use("door")"
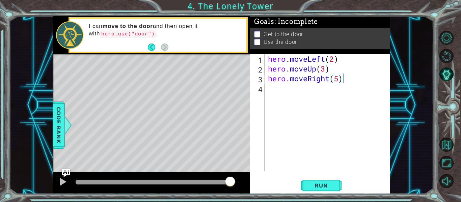
click at [362, 83] on div "hero . moveLeft ( 2 ) hero . moveUp ( 3 ) hero . moveRight ( 5 )" at bounding box center [328, 122] width 125 height 137
type textarea "hero.moveRight(80"
type textarea "9"
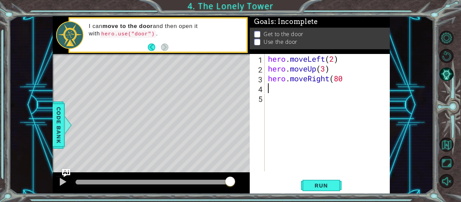
type textarea "hero.moveRight(80"
type textarea "9"
type textarea "hero.moveRight(80"
click at [327, 182] on span "Run" at bounding box center [321, 185] width 27 height 7
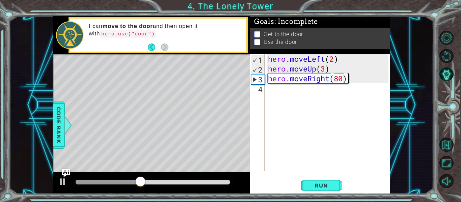
click at [342, 78] on div "hero . moveLeft ( 2 ) hero . moveUp ( 3 ) hero . moveRight ( 80 )" at bounding box center [328, 122] width 125 height 137
click at [324, 184] on span "Run" at bounding box center [321, 185] width 27 height 7
click at [346, 76] on div "hero . moveLeft ( 2 ) hero . moveUp ( 3 ) hero . moveRight ( 8 )" at bounding box center [328, 122] width 125 height 137
drag, startPoint x: 340, startPoint y: 76, endPoint x: 277, endPoint y: 69, distance: 62.8
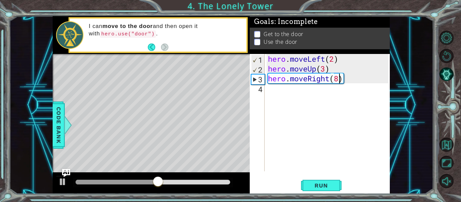
click at [339, 76] on div "hero . moveLeft ( 2 ) hero . moveUp ( 3 ) hero . moveRight ( 8 )" at bounding box center [328, 122] width 125 height 137
click at [274, 69] on div "hero . moveLeft ( 2 ) hero . moveUp ( 3 ) hero . moveRight ( 8 )" at bounding box center [328, 122] width 125 height 137
drag, startPoint x: 258, startPoint y: 75, endPoint x: 257, endPoint y: 79, distance: 4.1
click at [257, 79] on div "3" at bounding box center [257, 80] width 13 height 10
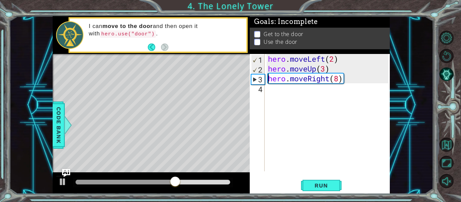
click at [257, 79] on div "3" at bounding box center [257, 80] width 13 height 10
type textarea "hero.moveRight(8)"
click at [254, 92] on div "4" at bounding box center [257, 89] width 13 height 10
drag, startPoint x: 255, startPoint y: 91, endPoint x: 259, endPoint y: 86, distance: 6.5
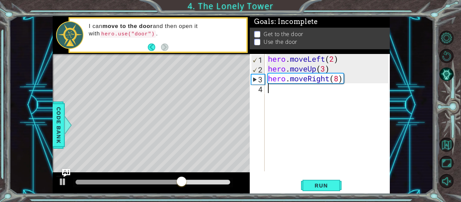
click at [257, 89] on div "4" at bounding box center [257, 89] width 13 height 10
click at [259, 86] on div "4" at bounding box center [257, 89] width 13 height 10
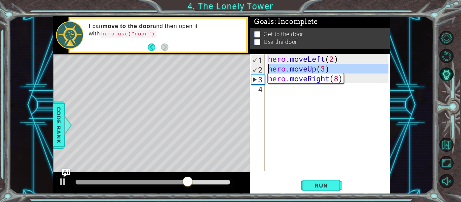
click at [256, 65] on div "2" at bounding box center [257, 70] width 13 height 10
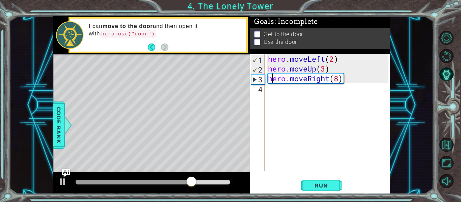
click at [274, 79] on div "hero . moveLeft ( 2 ) hero . moveUp ( 3 ) hero . moveRight ( 8 )" at bounding box center [328, 122] width 125 height 137
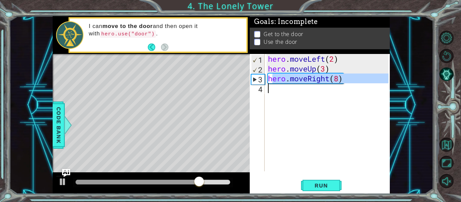
drag, startPoint x: 271, startPoint y: 80, endPoint x: 393, endPoint y: 89, distance: 122.2
click at [393, 89] on div "1 ההההההההההההההההההההההההההההההההההההההההההההההההההההההההההההההההההההההההההההה…" at bounding box center [221, 105] width 424 height 178
type textarea "h"
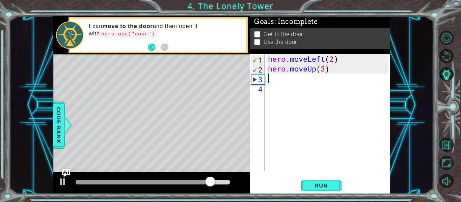
type textarea "hero.moveUp(3)"
click at [158, 47] on button "Back" at bounding box center [154, 47] width 13 height 7
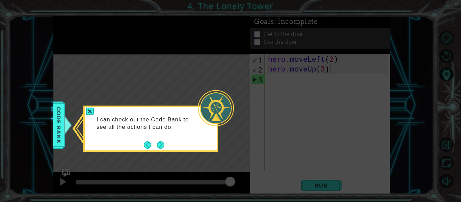
click at [140, 138] on div "I can check out the Code Bank to see all the actions I can do." at bounding box center [151, 127] width 132 height 34
click at [143, 143] on div "I can check out the Code Bank to see all the actions I can do." at bounding box center [151, 127] width 132 height 34
click at [148, 144] on button "Back" at bounding box center [150, 144] width 13 height 7
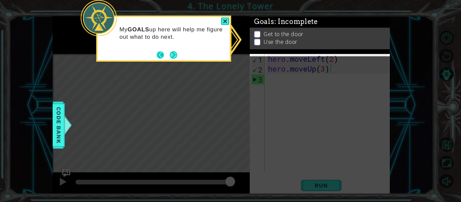
click at [161, 54] on button "Back" at bounding box center [163, 54] width 13 height 7
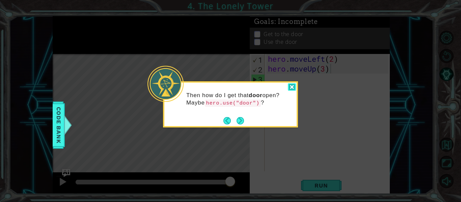
click at [290, 85] on div at bounding box center [292, 87] width 8 height 8
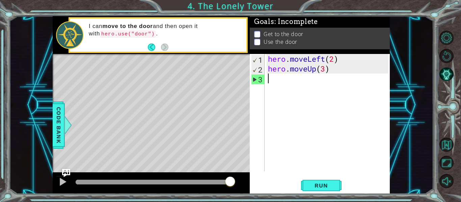
click at [287, 81] on div "hero . moveLeft ( 2 ) hero . moveUp ( 3 )" at bounding box center [328, 122] width 125 height 137
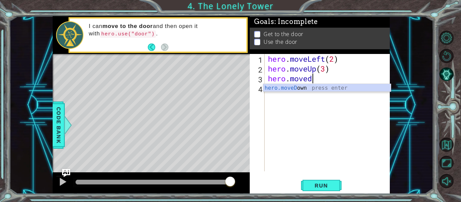
scroll to position [0, 2]
type textarea "hero.move"
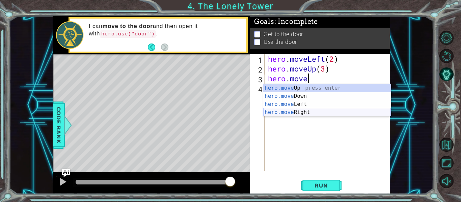
click at [292, 111] on div "hero.move Up press enter hero.move Down press enter hero.move Left press enter …" at bounding box center [327, 108] width 128 height 49
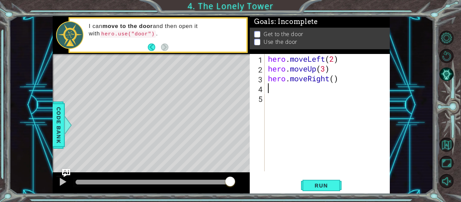
scroll to position [0, 0]
click at [315, 181] on button "Run" at bounding box center [321, 186] width 40 height 14
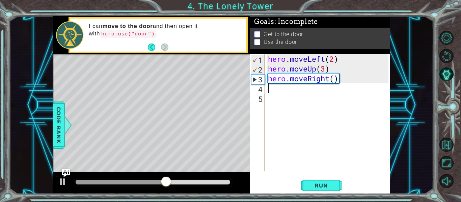
click at [300, 85] on div "hero . moveLeft ( 2 ) hero . moveUp ( 3 ) hero . moveRight ( )" at bounding box center [328, 122] width 125 height 137
click at [325, 64] on div "hero . moveLeft ( 2 ) hero . moveUp ( 3 ) hero . moveRight ( )" at bounding box center [328, 122] width 125 height 137
type textarea "hero.moveUp(2)"
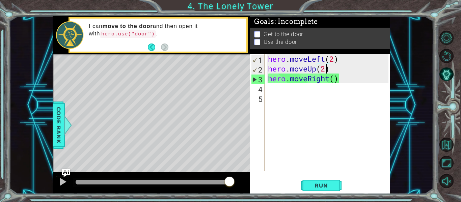
scroll to position [0, 2]
click at [309, 152] on div "hero . moveLeft ( 2 ) hero . moveUp ( 2 ) hero . moveRight ( )" at bounding box center [328, 122] width 125 height 137
click at [314, 176] on div "1 2 3 4 5 hero . moveLeft ( 2 ) hero . moveUp ( 2 ) hero . moveRight ( ) הההההה…" at bounding box center [320, 124] width 140 height 140
click at [314, 182] on button "Run" at bounding box center [321, 186] width 40 height 14
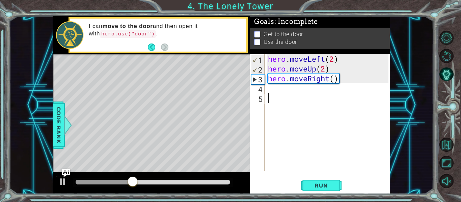
drag, startPoint x: 332, startPoint y: 83, endPoint x: 339, endPoint y: 80, distance: 7.3
click at [335, 82] on div "hero . moveLeft ( 2 ) hero . moveUp ( 2 ) hero . moveRight ( )" at bounding box center [328, 122] width 125 height 137
click at [339, 80] on div "hero . moveLeft ( 2 ) hero . moveUp ( 2 ) hero . moveRight ( )" at bounding box center [328, 122] width 125 height 137
click at [334, 80] on div "hero . moveLeft ( 2 ) hero . moveUp ( 2 ) hero . moveRight ( )" at bounding box center [328, 122] width 125 height 137
type textarea "hero.moveRight(2)"
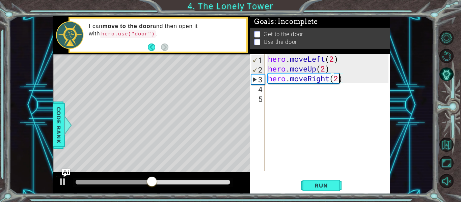
scroll to position [0, 3]
click at [276, 83] on div "hero . moveLeft ( 2 ) hero . moveUp ( 2 ) hero . moveRight ( 2 )" at bounding box center [328, 122] width 125 height 137
click at [273, 90] on div "hero . moveLeft ( 2 ) hero . moveUp ( 2 ) hero . moveRight ( 2 )" at bounding box center [328, 122] width 125 height 137
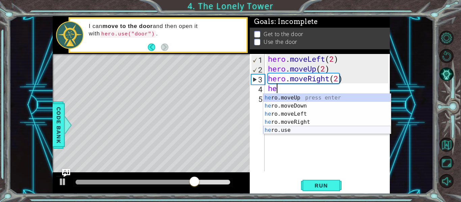
click at [275, 129] on div "he ro.moveUp press enter he ro.moveDown press enter he ro.moveLeft press enter …" at bounding box center [327, 122] width 128 height 57
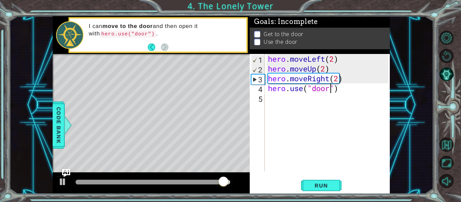
scroll to position [0, 3]
type textarea "hero.use("door")"
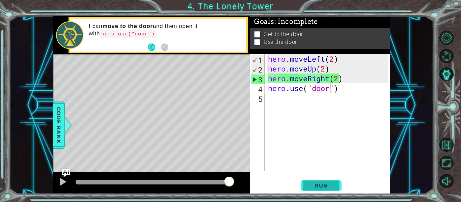
click at [327, 187] on span "Run" at bounding box center [321, 185] width 27 height 7
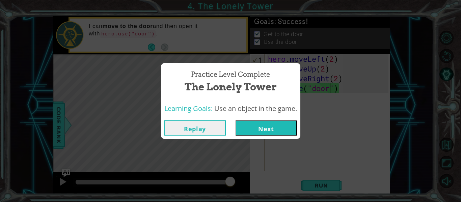
click at [212, 127] on button "Replay" at bounding box center [194, 127] width 61 height 15
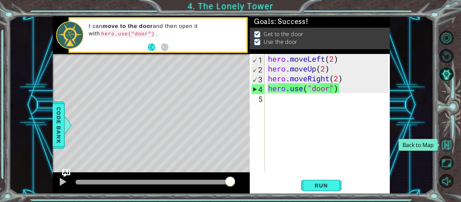
click at [448, 139] on button "Back to Map" at bounding box center [446, 145] width 14 height 14
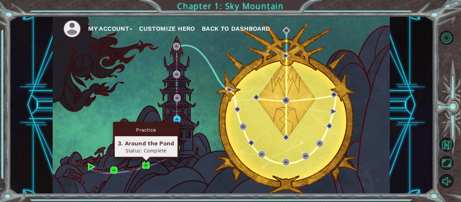
click at [145, 165] on img at bounding box center [145, 165] width 7 height 7
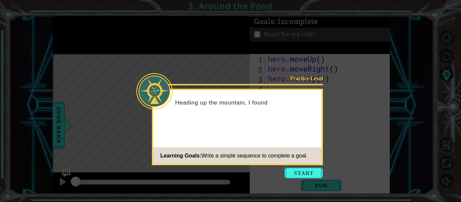
click at [327, 78] on icon at bounding box center [230, 101] width 461 height 202
click at [295, 167] on icon at bounding box center [230, 101] width 461 height 202
click at [298, 173] on button "Start" at bounding box center [303, 173] width 38 height 11
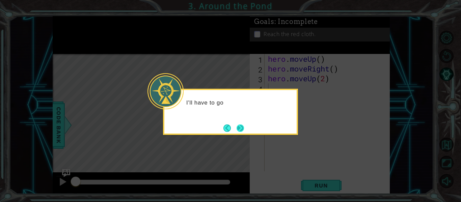
click at [240, 127] on button "Next" at bounding box center [239, 127] width 7 height 7
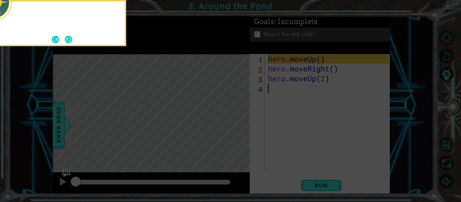
click at [240, 127] on icon at bounding box center [230, 30] width 461 height 344
click at [68, 41] on button "Next" at bounding box center [68, 39] width 7 height 7
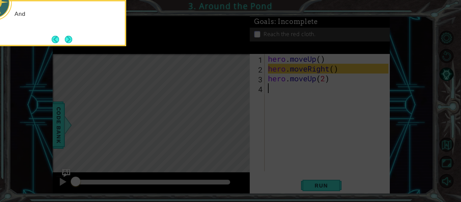
click at [68, 41] on button "Next" at bounding box center [68, 39] width 7 height 7
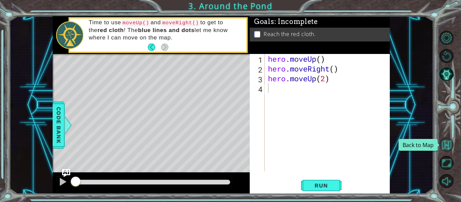
click at [450, 147] on button "Back to Map" at bounding box center [446, 145] width 14 height 14
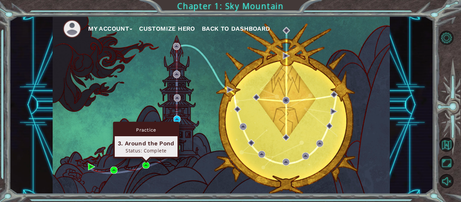
click at [144, 159] on div "Practice 3. Around the Pond Status: Complete" at bounding box center [146, 140] width 66 height 37
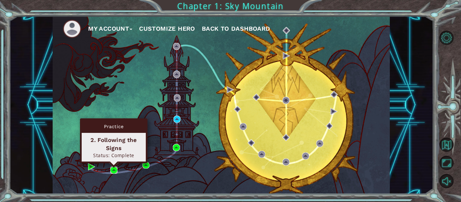
click at [113, 170] on img at bounding box center [113, 170] width 7 height 7
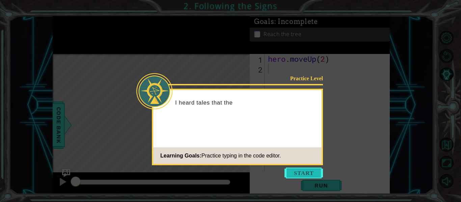
click at [294, 174] on button "Start" at bounding box center [303, 173] width 38 height 11
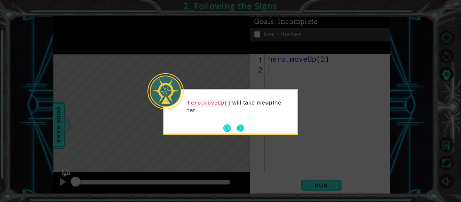
click at [240, 128] on button "Next" at bounding box center [239, 127] width 7 height 7
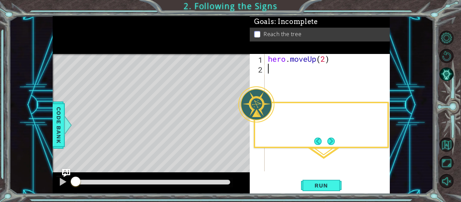
click at [240, 128] on div "Level Map" at bounding box center [209, 153] width 312 height 199
click at [330, 143] on button "Next" at bounding box center [330, 141] width 7 height 7
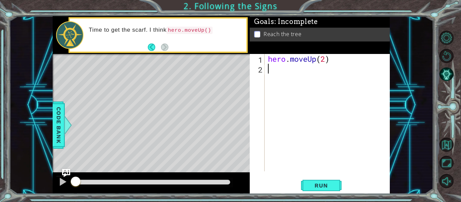
click at [217, 81] on div "Level Map" at bounding box center [209, 153] width 312 height 199
click at [446, 144] on button "Back to Map" at bounding box center [446, 145] width 14 height 14
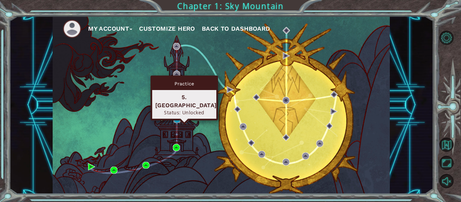
click at [176, 118] on img at bounding box center [176, 119] width 7 height 7
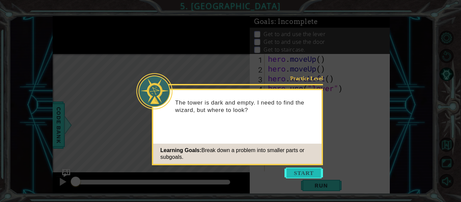
click at [300, 172] on button "Start" at bounding box center [303, 173] width 38 height 11
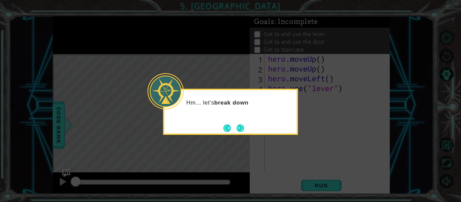
click at [241, 131] on button "Next" at bounding box center [239, 127] width 7 height 7
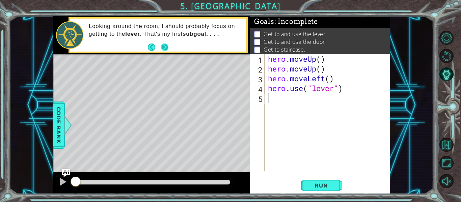
click at [161, 45] on button "Next" at bounding box center [164, 47] width 7 height 7
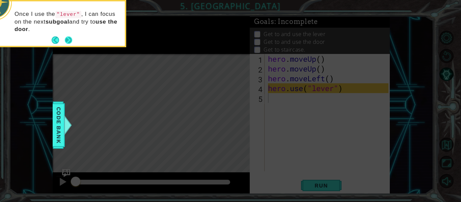
click at [66, 36] on button "Next" at bounding box center [68, 39] width 7 height 7
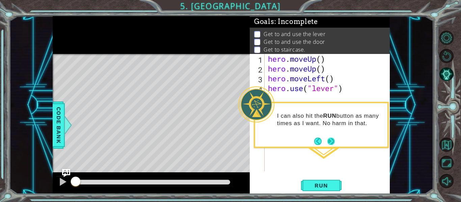
click at [332, 142] on button "Next" at bounding box center [330, 141] width 7 height 7
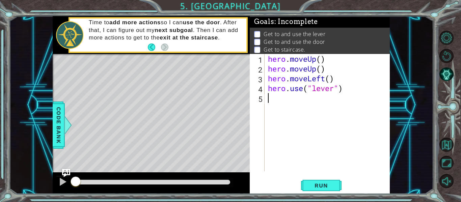
click at [321, 60] on div "hero . moveUp ( ) hero . moveUp ( ) hero . moveLeft ( ) hero . use ( "lever" )" at bounding box center [328, 122] width 125 height 137
click at [333, 189] on span "Run" at bounding box center [321, 185] width 27 height 7
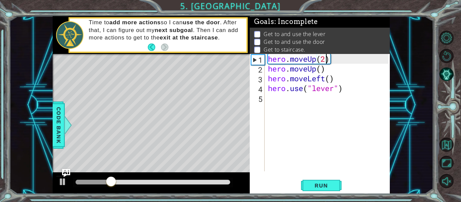
click at [318, 67] on div "hero . moveUp ( 2 ) hero . moveUp ( ) hero . moveLeft ( ) hero . use ( "lever" )" at bounding box center [328, 122] width 125 height 137
type textarea "hero.moveUp()"
click at [316, 104] on div "hero . moveUp ( 2 ) hero . moveUp ( ) hero . moveLeft ( ) hero . use ( "lever" )" at bounding box center [328, 122] width 125 height 137
click at [267, 95] on div "hero . moveUp ( 2 ) hero . moveUp ( ) hero . moveLeft ( ) hero . use ( "lever" )" at bounding box center [328, 122] width 125 height 137
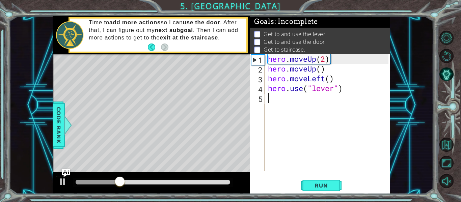
drag, startPoint x: 266, startPoint y: 89, endPoint x: 270, endPoint y: 87, distance: 4.2
click at [268, 88] on div "1 2 3 4 5 hero . moveUp ( 2 ) hero . moveUp ( ) hero . moveLeft ( ) hero . use …" at bounding box center [319, 112] width 139 height 117
click at [271, 86] on div "hero . moveUp ( 2 ) hero . moveUp ( ) hero . moveLeft ( ) hero . use ( "lever" )" at bounding box center [328, 122] width 125 height 137
click at [265, 87] on div "hero.use("lever") 1 2 3 4 5 hero . moveUp ( 2 ) hero . moveUp ( ) hero . moveLe…" at bounding box center [319, 112] width 139 height 117
click at [266, 87] on div "hero.use("lever") 1 2 3 4 5 hero . moveUp ( 2 ) hero . moveUp ( ) hero . moveLe…" at bounding box center [319, 112] width 139 height 117
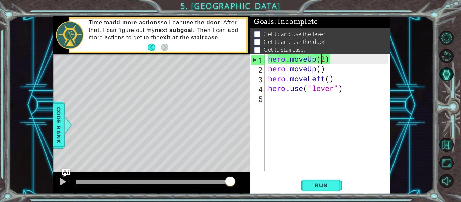
click at [323, 64] on div "hero . moveUp ( 2 ) hero . moveUp ( ) hero . moveLeft ( ) hero . use ( "lever" )" at bounding box center [328, 122] width 125 height 137
click at [269, 86] on div "hero . moveUp ( 2 ) hero . moveUp ( ) hero . moveLeft ( ) hero . use ( "lever" )" at bounding box center [328, 122] width 125 height 137
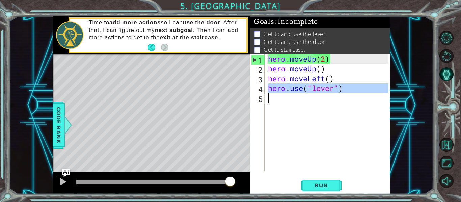
drag, startPoint x: 269, startPoint y: 87, endPoint x: 333, endPoint y: 101, distance: 65.2
click at [333, 101] on div "hero . moveUp ( 2 ) hero . moveUp ( ) hero . moveLeft ( ) hero . use ( "lever" )" at bounding box center [328, 122] width 125 height 137
click at [356, 58] on div "hero . moveUp ( 2 ) hero . moveUp ( ) hero . moveLeft ( ) hero . use ( "lever" )" at bounding box center [328, 122] width 125 height 137
type textarea "hero.moveUp(2)"
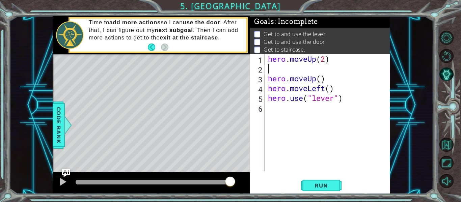
paste textarea "hero.use("lever")"
click at [311, 187] on span "Run" at bounding box center [321, 185] width 27 height 7
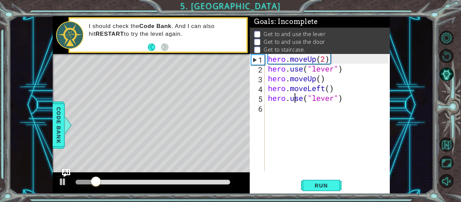
click at [294, 99] on div "hero . moveUp ( 2 ) hero . use ( "lever" ) hero . moveUp ( ) hero . moveLeft ( …" at bounding box center [328, 122] width 125 height 137
drag, startPoint x: 273, startPoint y: 90, endPoint x: 265, endPoint y: 90, distance: 7.8
click at [272, 90] on div "hero . moveUp ( 2 ) hero . use ( "lever" ) hero . moveUp ( ) hero . moveLeft ( …" at bounding box center [328, 122] width 125 height 137
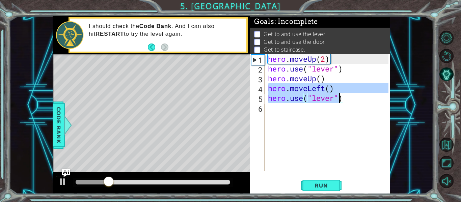
drag, startPoint x: 267, startPoint y: 88, endPoint x: 339, endPoint y: 93, distance: 72.4
click at [339, 93] on div "hero . moveUp ( 2 ) hero . use ( "lever" ) hero . moveUp ( ) hero . moveLeft ( …" at bounding box center [328, 122] width 125 height 137
click at [340, 89] on div "hero . moveUp ( 2 ) hero . use ( "lever" ) hero . moveUp ( ) hero . moveLeft ( …" at bounding box center [327, 112] width 122 height 117
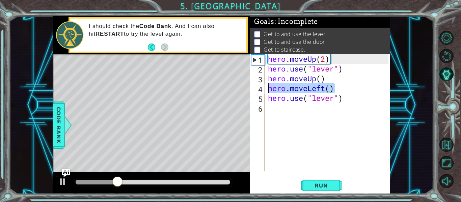
drag, startPoint x: 340, startPoint y: 89, endPoint x: 260, endPoint y: 89, distance: 80.3
click at [260, 89] on div "hero.moveLeft() 1 2 3 4 5 6 hero . moveUp ( 2 ) hero . use ( "lever" ) hero . m…" at bounding box center [319, 112] width 139 height 117
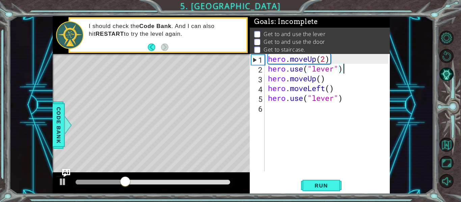
click at [349, 69] on div "hero . moveUp ( 2 ) hero . use ( "lever" ) hero . moveUp ( ) hero . moveLeft ( …" at bounding box center [328, 122] width 125 height 137
click at [340, 59] on div "hero . moveUp ( 2 ) hero . use ( "lever" ) hero . moveUp ( ) hero . moveLeft ( …" at bounding box center [328, 122] width 125 height 137
type textarea "hero.moveUp(2)"
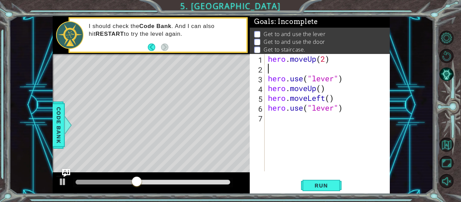
paste textarea "hero.moveLeft()"
type textarea "hero.moveLeft()"
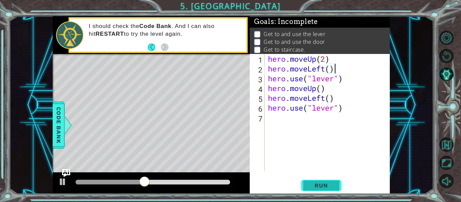
click at [309, 188] on span "Run" at bounding box center [321, 185] width 27 height 7
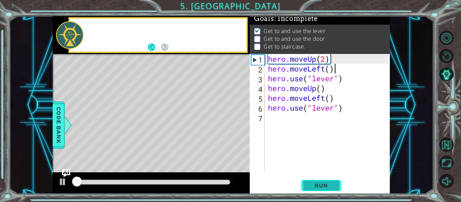
scroll to position [6, 0]
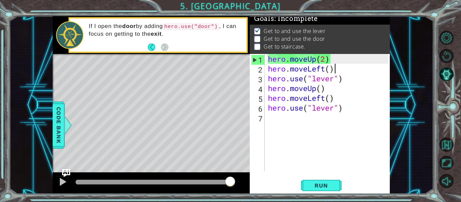
click at [311, 121] on div "hero . moveUp ( 2 ) hero . moveLeft ( ) hero . use ( "lever" ) hero . moveUp ( …" at bounding box center [328, 122] width 125 height 137
click at [283, 70] on div "hero . moveUp ( 2 ) hero . moveLeft ( ) hero . use ( "lever" ) hero . moveUp ( …" at bounding box center [328, 122] width 125 height 137
type textarea "hero.moveLeft()"
click at [270, 66] on div "hero . moveUp ( 2 ) hero . moveLeft ( ) hero . use ( "lever" ) hero . moveUp ( …" at bounding box center [328, 122] width 125 height 137
drag, startPoint x: 269, startPoint y: 66, endPoint x: 342, endPoint y: 69, distance: 73.6
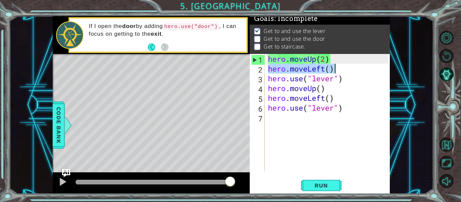
click at [342, 69] on div "hero . moveUp ( 2 ) hero . moveLeft ( ) hero . use ( "lever" ) hero . moveUp ( …" at bounding box center [328, 122] width 125 height 137
click at [279, 118] on div "hero . moveUp ( 2 ) hero . moveLeft ( ) hero . use ( "lever" ) hero . moveUp ( …" at bounding box center [328, 122] width 125 height 137
paste textarea "hero.moveLeft()"
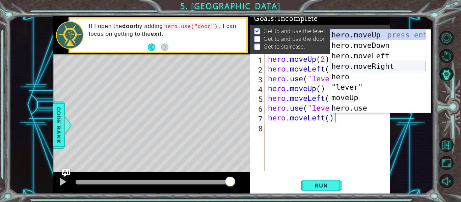
click at [362, 68] on div "hero.moveUp press enter hero.moveDown press enter hero.moveLeft press enter her…" at bounding box center [377, 82] width 95 height 105
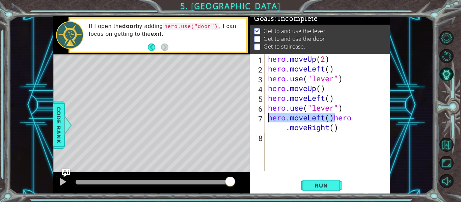
drag, startPoint x: 334, startPoint y: 118, endPoint x: 251, endPoint y: 122, distance: 82.4
click at [251, 122] on div "hero.moveLeft()hero.moveRight() 1 2 3 4 5 6 7 8 hero . moveUp ( 2 ) hero . move…" at bounding box center [319, 112] width 139 height 117
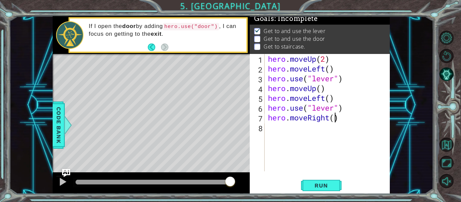
click at [336, 119] on div "hero . moveUp ( 2 ) hero . moveLeft ( ) hero . use ( "lever" ) hero . moveUp ( …" at bounding box center [328, 122] width 125 height 137
type textarea "hero.moveRight(4)"
click at [329, 130] on div "hero . moveUp ( 2 ) hero . moveLeft ( ) hero . use ( "lever" ) hero . moveUp ( …" at bounding box center [328, 122] width 125 height 137
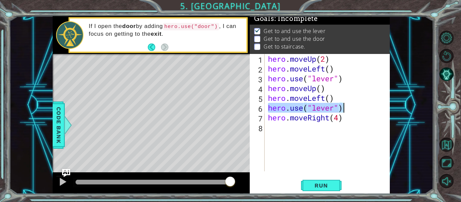
drag, startPoint x: 268, startPoint y: 107, endPoint x: 355, endPoint y: 108, distance: 87.0
click at [355, 108] on div "hero . moveUp ( 2 ) hero . moveLeft ( ) hero . use ( "lever" ) hero . moveUp ( …" at bounding box center [328, 122] width 125 height 137
type textarea "hero.use("lever")"
click at [299, 135] on div "hero . moveUp ( 2 ) hero . moveLeft ( ) hero . use ( "lever" ) hero . moveUp ( …" at bounding box center [328, 122] width 125 height 137
paste textarea "hero.use("lever")"
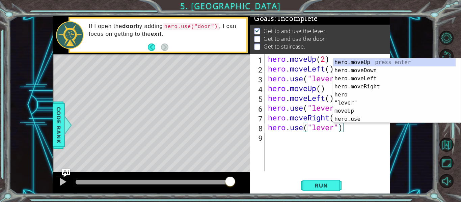
click at [319, 128] on div "hero . moveUp ( 2 ) hero . moveLeft ( ) hero . use ( "lever" ) hero . moveUp ( …" at bounding box center [328, 122] width 125 height 137
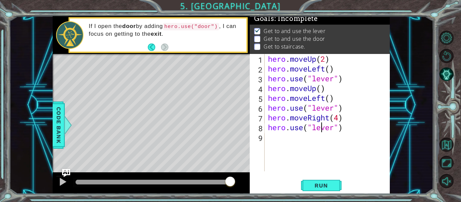
click at [320, 128] on div "hero . moveUp ( 2 ) hero . moveLeft ( ) hero . use ( "lever" ) hero . moveUp ( …" at bounding box center [328, 122] width 125 height 137
type textarea "hero.use("door")"
click at [318, 186] on span "Run" at bounding box center [321, 185] width 27 height 7
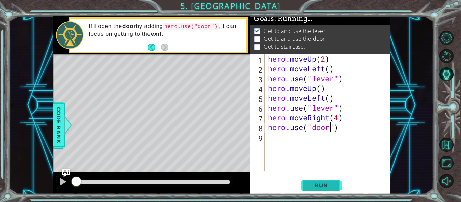
scroll to position [6, 0]
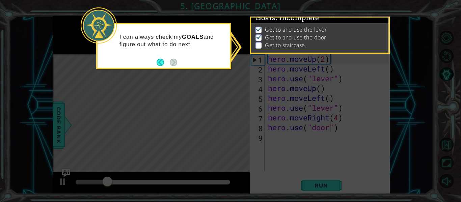
click at [160, 60] on button "Back" at bounding box center [163, 62] width 13 height 7
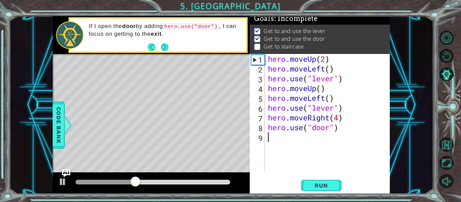
click at [344, 144] on div "hero . moveUp ( 2 ) hero . moveLeft ( ) hero . use ( "lever" ) hero . moveUp ( …" at bounding box center [328, 122] width 125 height 137
click at [318, 120] on div "hero . moveUp ( 2 ) hero . moveLeft ( ) hero . use ( "lever" ) hero . moveUp ( …" at bounding box center [328, 122] width 125 height 137
type textarea "hero.moveRight(4)"
click at [275, 139] on div "hero . moveUp ( 2 ) hero . moveLeft ( ) hero . use ( "lever" ) hero . moveUp ( …" at bounding box center [328, 122] width 125 height 137
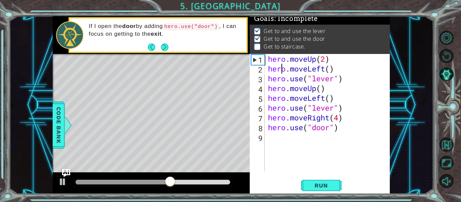
click at [283, 67] on div "hero . moveUp ( 2 ) hero . moveLeft ( ) hero . use ( "lever" ) hero . moveUp ( …" at bounding box center [328, 122] width 125 height 137
click at [273, 59] on div "hero . moveUp ( 2 ) hero . moveLeft ( ) hero . use ( "lever" ) hero . moveUp ( …" at bounding box center [328, 122] width 125 height 137
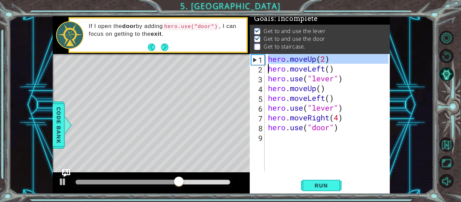
drag, startPoint x: 262, startPoint y: 58, endPoint x: 328, endPoint y: 61, distance: 66.2
click at [328, 61] on div "hero.moveUp(2) 1 2 3 4 5 6 7 8 9 hero . moveUp ( 2 ) hero . moveLeft ( ) hero .…" at bounding box center [319, 112] width 139 height 117
click at [328, 61] on div "hero . moveUp ( 2 ) hero . moveLeft ( ) hero . use ( "lever" ) hero . moveUp ( …" at bounding box center [327, 112] width 122 height 117
type textarea "hero.moveUp(2)"
drag, startPoint x: 330, startPoint y: 58, endPoint x: 257, endPoint y: 56, distance: 72.9
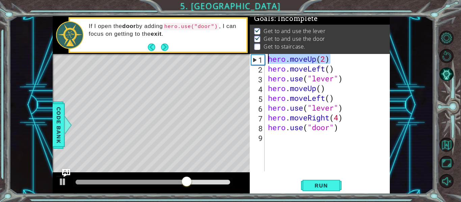
click at [257, 56] on div "hero.moveUp(2) 1 2 3 4 5 6 7 8 9 hero . moveUp ( 2 ) hero . moveLeft ( ) hero .…" at bounding box center [319, 112] width 139 height 117
click at [275, 146] on div "hero . moveUp ( 2 ) hero . moveLeft ( ) hero . use ( "lever" ) hero . moveUp ( …" at bounding box center [328, 122] width 125 height 137
paste textarea "hero.moveUp(2)"
type textarea "hero.moveUp(2)"
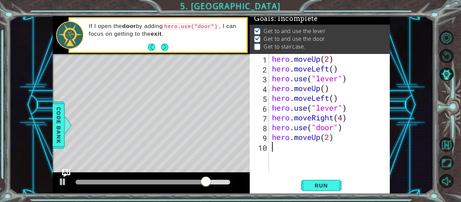
click at [301, 161] on div "hero . moveUp ( 2 ) hero . moveLeft ( ) hero . use ( "lever" ) hero . moveUp ( …" at bounding box center [331, 122] width 121 height 137
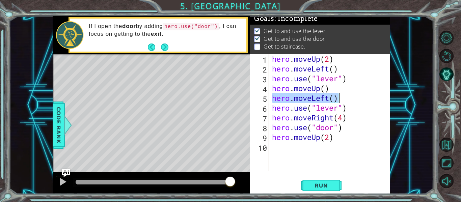
drag, startPoint x: 272, startPoint y: 95, endPoint x: 342, endPoint y: 98, distance: 69.9
click at [342, 98] on div "hero . moveUp ( 2 ) hero . moveLeft ( ) hero . use ( "lever" ) hero . moveUp ( …" at bounding box center [331, 122] width 121 height 137
type textarea "hero.moveLeft()"
click at [306, 159] on div "hero . moveUp ( 2 ) hero . moveLeft ( ) hero . use ( "lever" ) hero . moveUp ( …" at bounding box center [331, 122] width 121 height 137
paste textarea "hero.moveLeft()"
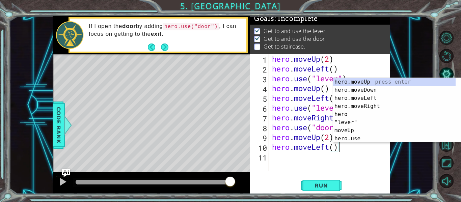
click at [333, 143] on div "hero . moveUp ( 2 ) hero . moveLeft ( ) hero . use ( "lever" ) hero . moveUp ( …" at bounding box center [331, 122] width 121 height 137
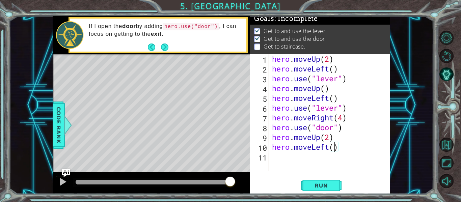
scroll to position [0, 3]
type textarea "hero.moveLeft(4)"
click at [332, 188] on span "Run" at bounding box center [321, 185] width 27 height 7
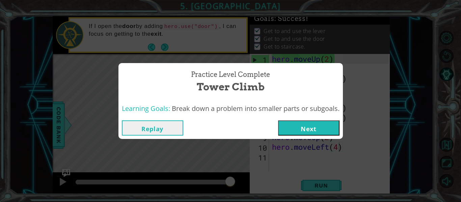
click at [158, 133] on button "Replay" at bounding box center [152, 127] width 61 height 15
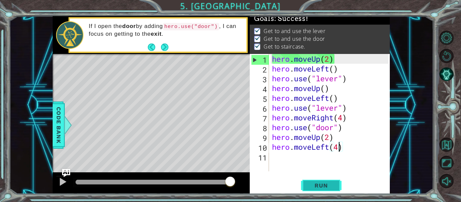
click at [316, 181] on button "Run" at bounding box center [321, 186] width 40 height 14
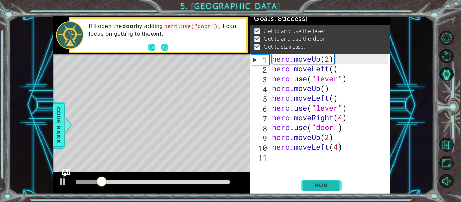
click at [316, 181] on button "Run" at bounding box center [321, 186] width 40 height 14
click at [318, 179] on button "Run" at bounding box center [321, 186] width 40 height 14
click at [168, 50] on button "Next" at bounding box center [164, 46] width 7 height 7
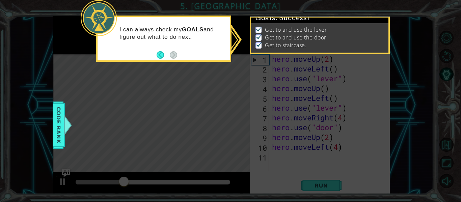
click at [168, 50] on footer at bounding box center [167, 55] width 21 height 10
click at [179, 58] on div "I can always check my GOALS and figure out what to do next." at bounding box center [163, 39] width 135 height 46
click at [163, 56] on button "Back" at bounding box center [163, 54] width 13 height 7
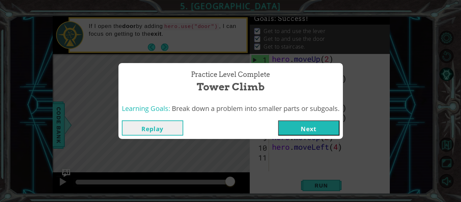
click at [302, 129] on button "Next" at bounding box center [308, 127] width 61 height 15
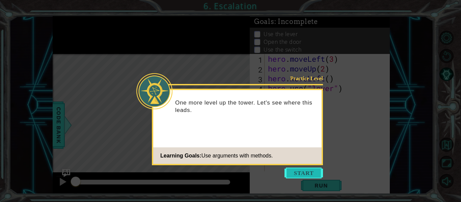
click at [293, 170] on button "Start" at bounding box center [303, 173] width 38 height 11
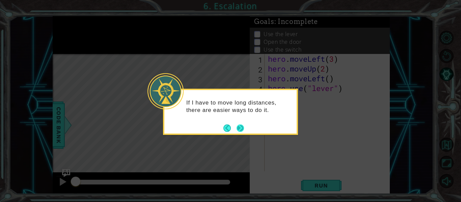
click at [238, 132] on button "Next" at bounding box center [239, 127] width 7 height 7
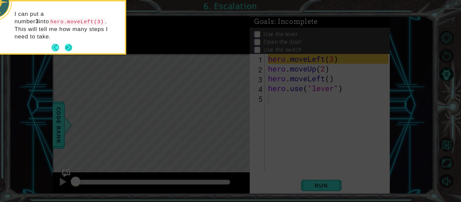
click at [71, 44] on button "Next" at bounding box center [68, 47] width 7 height 7
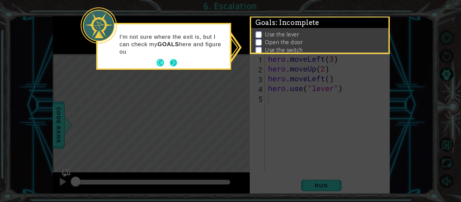
click at [175, 60] on button "Next" at bounding box center [173, 62] width 7 height 7
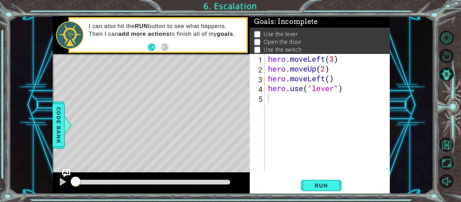
drag, startPoint x: 326, startPoint y: 176, endPoint x: 327, endPoint y: 180, distance: 3.5
click at [327, 176] on div "1 2 3 4 5 hero . moveLeft ( 3 ) hero . moveUp ( 2 ) hero . moveLeft ( ) hero . …" at bounding box center [320, 124] width 140 height 140
click at [327, 183] on span "Run" at bounding box center [321, 185] width 27 height 7
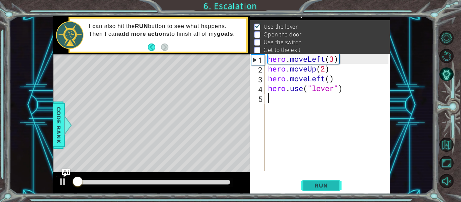
scroll to position [10, 0]
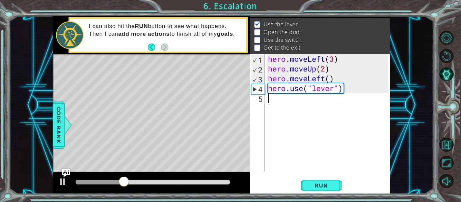
click at [279, 79] on div "hero . moveLeft ( 3 ) hero . moveUp ( 2 ) hero . moveLeft ( ) hero . use ( "lev…" at bounding box center [328, 122] width 125 height 137
click at [262, 68] on div "2" at bounding box center [257, 70] width 13 height 10
click at [268, 59] on div "hero . moveLeft ( 3 ) hero . moveUp ( 2 ) hero . moveLeft ( ) hero . use ( "lev…" at bounding box center [328, 122] width 125 height 137
type textarea "hero.moveLeft(3)"
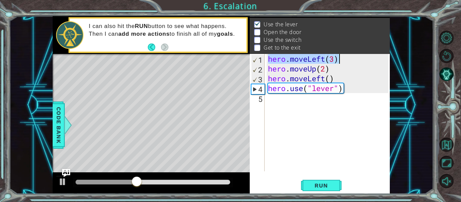
drag, startPoint x: 268, startPoint y: 59, endPoint x: 339, endPoint y: 56, distance: 70.6
click at [339, 56] on div "hero . moveLeft ( 3 ) hero . moveUp ( 2 ) hero . moveLeft ( ) hero . use ( "lev…" at bounding box center [328, 122] width 125 height 137
drag, startPoint x: 286, startPoint y: 113, endPoint x: 282, endPoint y: 120, distance: 8.5
click at [284, 116] on div "hero . moveLeft ( 3 ) hero . moveUp ( 2 ) hero . moveLeft ( ) hero . use ( "lev…" at bounding box center [328, 122] width 125 height 137
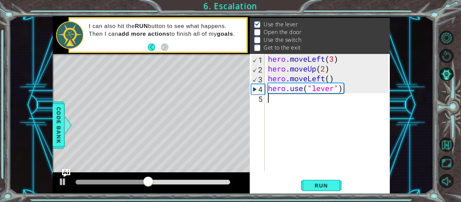
paste textarea "hero.moveLeft(3)"
type textarea "hero.moveLeft(3)"
click at [295, 116] on div "hero . moveLeft ( 3 ) hero . moveUp ( 2 ) hero . moveLeft ( ) hero . use ( "lev…" at bounding box center [328, 122] width 125 height 137
click at [297, 117] on div "hero . moveLeft ( 3 ) hero . moveUp ( 2 ) hero . moveLeft ( ) hero . use ( "lev…" at bounding box center [328, 122] width 125 height 137
click at [297, 118] on div "hero . moveLeft ( 3 ) hero . moveUp ( 2 ) hero . moveLeft ( ) hero . use ( "lev…" at bounding box center [328, 122] width 125 height 137
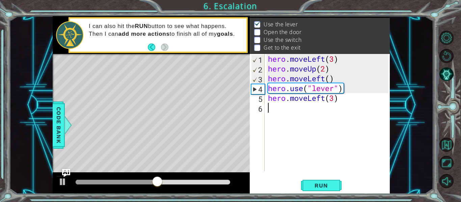
click at [296, 120] on div "hero . moveLeft ( 3 ) hero . moveUp ( 2 ) hero . moveLeft ( ) hero . use ( "lev…" at bounding box center [328, 122] width 125 height 137
type textarea "hero.moveLeft(3)"
type textarea "hero.moveLeft(1)"
click at [270, 138] on div "hero . moveLeft ( 3 ) hero . moveUp ( 2 ) hero . moveLeft ( ) hero . use ( "lev…" at bounding box center [328, 122] width 125 height 137
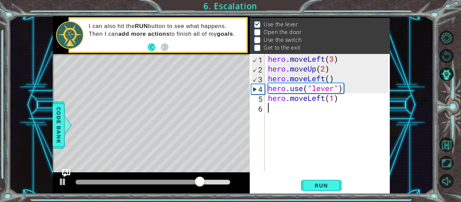
scroll to position [0, 0]
click at [267, 120] on div "hero . moveLeft ( 3 ) hero . moveUp ( 2 ) hero . moveLeft ( ) hero . use ( "lev…" at bounding box center [328, 122] width 125 height 137
click at [280, 99] on div "hero . moveLeft ( 3 ) hero . moveUp ( 2 ) hero . moveLeft ( ) hero . use ( "lev…" at bounding box center [328, 122] width 125 height 137
click at [279, 84] on div "hero . moveLeft ( 3 ) hero . moveUp ( 2 ) hero . moveLeft ( ) hero . use ( "lev…" at bounding box center [328, 122] width 125 height 137
click at [276, 85] on div "hero . moveLeft ( 3 ) hero . moveUp ( 2 ) hero . moveLeft ( ) hero . use ( "lev…" at bounding box center [328, 122] width 125 height 137
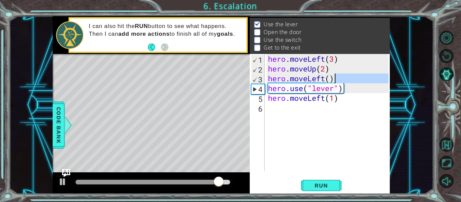
drag, startPoint x: 270, startPoint y: 87, endPoint x: 383, endPoint y: 80, distance: 113.6
click at [383, 80] on div "hero . moveLeft ( 3 ) hero . moveUp ( 2 ) hero . moveLeft ( ) hero . use ( "lev…" at bounding box center [328, 122] width 125 height 137
click at [336, 45] on div "Goals : Incomplete Use the lever Open the door Use the switch Get to the exit h…" at bounding box center [320, 105] width 140 height 178
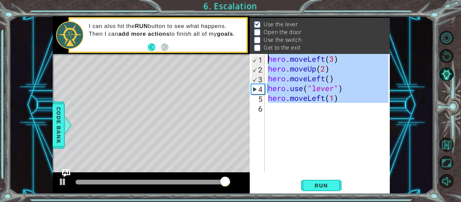
click at [359, 86] on div "hero . moveLeft ( 3 ) hero . moveUp ( 2 ) hero . moveLeft ( ) hero . use ( "lev…" at bounding box center [327, 112] width 122 height 117
type textarea "hero.use("lever")"
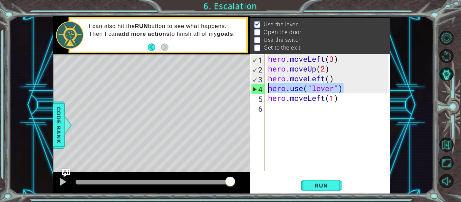
drag, startPoint x: 359, startPoint y: 86, endPoint x: 264, endPoint y: 90, distance: 94.2
click at [264, 90] on div "hero.use("lever") 1 2 3 4 5 6 hero . moveLeft ( 3 ) hero . moveUp ( 2 ) hero . …" at bounding box center [319, 112] width 139 height 117
click at [272, 106] on div "hero . moveLeft ( 3 ) hero . moveUp ( 2 ) hero . moveLeft ( ) hero . use ( "lev…" at bounding box center [328, 122] width 125 height 137
paste textarea "hero.use("lever")"
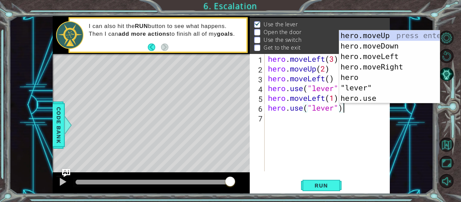
click at [321, 110] on div "hero . moveLeft ( 3 ) hero . moveUp ( 2 ) hero . moveLeft ( ) hero . use ( "lev…" at bounding box center [328, 122] width 125 height 137
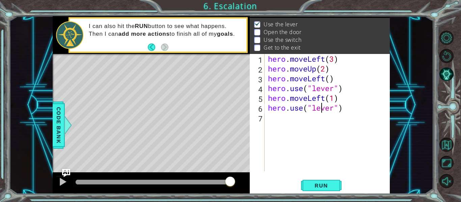
click at [321, 110] on div "hero . moveLeft ( 3 ) hero . moveUp ( 2 ) hero . moveLeft ( ) hero . use ( "lev…" at bounding box center [328, 122] width 125 height 137
type textarea "hero.use("door")"
click at [310, 117] on div "hero . moveLeft ( 3 ) hero . moveUp ( 2 ) hero . moveLeft ( ) hero . use ( "lev…" at bounding box center [328, 122] width 125 height 137
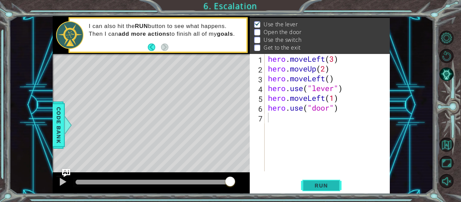
click at [334, 186] on span "Run" at bounding box center [321, 185] width 27 height 7
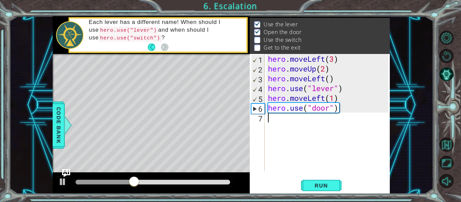
click at [329, 197] on div "1 ההההההההההההההההההההההההההההההההההההההההההההההההההההההההההההההההההההההההההההה…" at bounding box center [230, 101] width 461 height 202
drag, startPoint x: 279, startPoint y: 114, endPoint x: 275, endPoint y: 123, distance: 9.7
click at [278, 115] on div "hero . moveLeft ( 3 ) hero . moveUp ( 2 ) hero . moveLeft ( ) hero . use ( "lev…" at bounding box center [328, 122] width 125 height 137
drag, startPoint x: 308, startPoint y: 89, endPoint x: 314, endPoint y: 87, distance: 6.4
click at [314, 87] on div "hero . moveLeft ( 3 ) hero . moveUp ( 2 ) hero . moveLeft ( ) hero . use ( "lev…" at bounding box center [328, 122] width 125 height 137
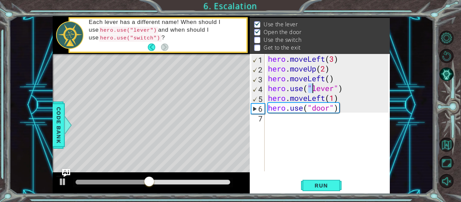
click at [307, 88] on div "hero . moveLeft ( 3 ) hero . moveUp ( 2 ) hero . moveLeft ( ) hero . use ( "lev…" at bounding box center [327, 112] width 122 height 117
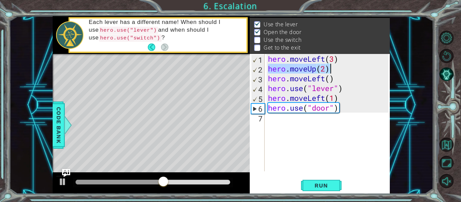
drag, startPoint x: 269, startPoint y: 69, endPoint x: 337, endPoint y: 68, distance: 67.5
click at [337, 68] on div "hero . moveLeft ( 3 ) hero . moveUp ( 2 ) hero . moveLeft ( ) hero . use ( "lev…" at bounding box center [328, 122] width 125 height 137
type textarea "hero.moveUp(2)"
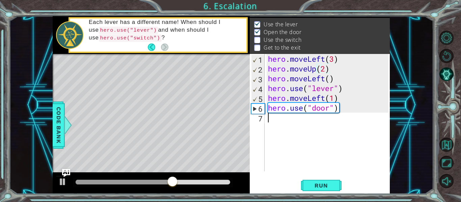
click at [271, 117] on div "hero . moveLeft ( 3 ) hero . moveUp ( 2 ) hero . moveLeft ( ) hero . use ( "lev…" at bounding box center [328, 122] width 125 height 137
paste textarea "hero.moveUp(2)"
type textarea "hero.moveUp(2)"
click at [327, 123] on div "hero . moveLeft ( 3 ) hero . moveUp ( 2 ) hero . moveLeft ( ) hero . use ( "lev…" at bounding box center [328, 122] width 125 height 137
click at [343, 120] on div "hero . moveLeft ( 3 ) hero . moveUp ( 2 ) hero . moveLeft ( ) hero . use ( "lev…" at bounding box center [328, 122] width 125 height 137
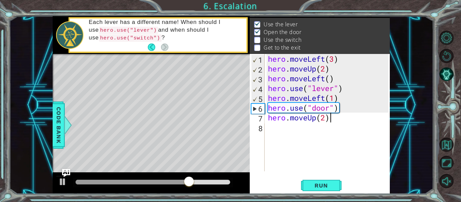
type textarea "hero.moveUp(2)"
click at [281, 61] on div "hero . moveLeft ( 3 ) hero . moveUp ( 2 ) hero . moveLeft ( ) hero . use ( "lev…" at bounding box center [328, 122] width 125 height 137
click at [279, 85] on div "hero . moveLeft ( 3 ) hero . moveUp ( 2 ) hero . moveLeft ( ) hero . use ( "lev…" at bounding box center [328, 122] width 125 height 137
click at [269, 93] on div "hero . moveLeft ( 3 ) hero . moveUp ( 2 ) hero . moveLeft ( ) hero . use ( "lev…" at bounding box center [328, 122] width 125 height 137
click at [267, 75] on div "hero . moveLeft ( 3 ) hero . moveUp ( 2 ) hero . moveLeft ( ) hero . use ( "lev…" at bounding box center [328, 122] width 125 height 137
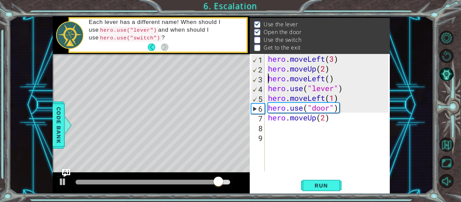
type textarea "hero.moveLeft()"
click at [274, 147] on div "hero . moveLeft ( 3 ) hero . moveUp ( 2 ) hero . moveLeft ( ) hero . use ( "lev…" at bounding box center [328, 122] width 125 height 137
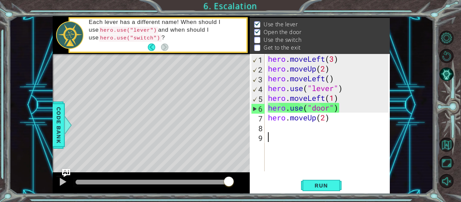
click at [276, 137] on div "hero . moveLeft ( 3 ) hero . moveUp ( 2 ) hero . moveLeft ( ) hero . use ( "lev…" at bounding box center [328, 122] width 125 height 137
click at [274, 130] on div "hero . moveLeft ( 3 ) hero . moveUp ( 2 ) hero . moveLeft ( ) hero . use ( "lev…" at bounding box center [328, 122] width 125 height 137
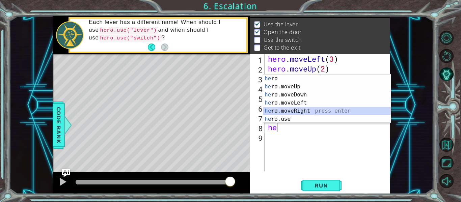
click at [307, 109] on div "he ro press enter he ro.moveUp press enter he ro.moveDown press enter he ro.mov…" at bounding box center [327, 107] width 128 height 65
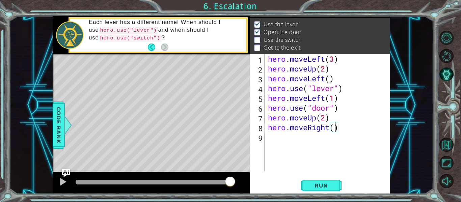
type textarea "hero.moveRight(2)"
click at [309, 136] on div "hero . moveLeft ( 3 ) hero . moveUp ( 2 ) hero . moveLeft ( ) hero . use ( "lev…" at bounding box center [328, 122] width 125 height 137
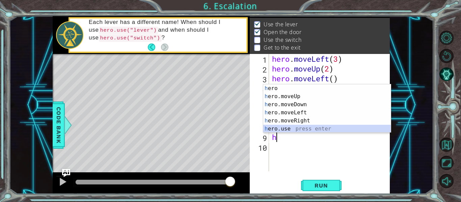
click at [293, 129] on div "h ero press enter h ero.moveUp press enter h ero.moveDown press enter h ero.mov…" at bounding box center [327, 116] width 128 height 65
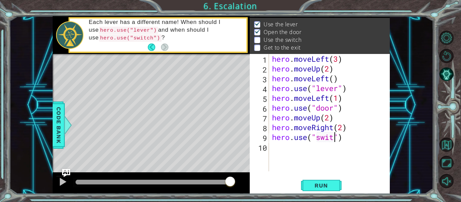
type textarea "hero.use("switch")"
click at [308, 154] on div "hero . moveLeft ( 3 ) hero . moveUp ( 2 ) hero . moveLeft ( ) hero . use ( "lev…" at bounding box center [331, 122] width 121 height 137
click at [309, 184] on span "Run" at bounding box center [321, 185] width 27 height 7
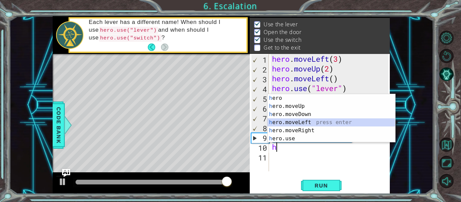
click at [300, 124] on div "h ero press enter h ero.moveUp press enter h ero.moveDown press enter h ero.mov…" at bounding box center [331, 126] width 128 height 65
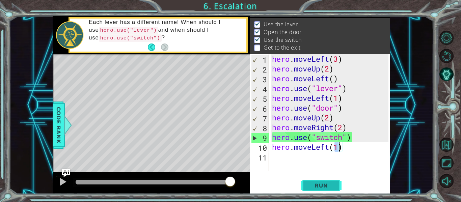
type textarea "hero.moveLeft(1)"
click at [312, 184] on span "Run" at bounding box center [321, 185] width 27 height 7
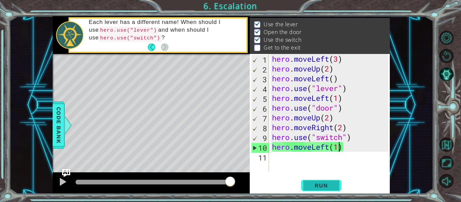
click at [314, 193] on button "Run" at bounding box center [321, 186] width 40 height 14
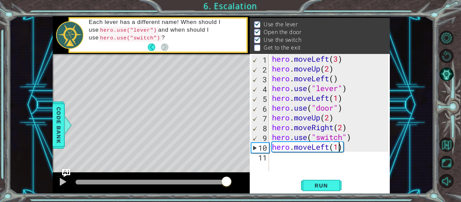
drag, startPoint x: 93, startPoint y: 181, endPoint x: 227, endPoint y: 193, distance: 133.8
click at [227, 193] on div at bounding box center [151, 183] width 197 height 22
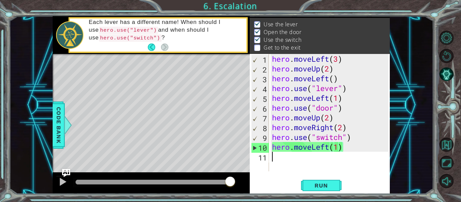
click at [307, 153] on div "hero . moveLeft ( 3 ) hero . moveUp ( 2 ) hero . moveLeft ( ) hero . use ( "lev…" at bounding box center [331, 122] width 121 height 137
click at [305, 151] on div "hero . moveLeft ( 3 ) hero . moveUp ( 2 ) hero . moveLeft ( ) hero . use ( "lev…" at bounding box center [331, 122] width 121 height 137
click at [324, 150] on div "hero . moveLeft ( 3 ) hero . moveUp ( 2 ) hero . moveLeft ( ) hero . use ( "lev…" at bounding box center [331, 122] width 121 height 137
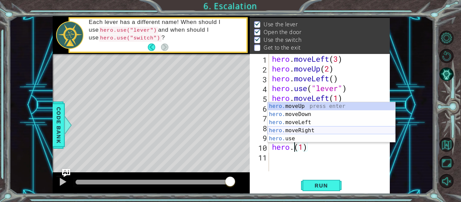
click at [325, 130] on div "hero. moveUp press enter hero. moveDown press enter hero. moveLeft press enter …" at bounding box center [331, 130] width 128 height 57
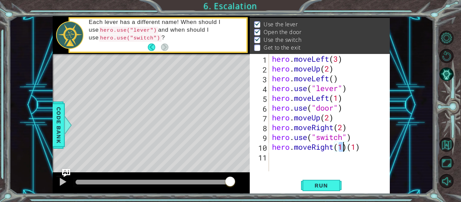
click at [344, 145] on div "hero . moveLeft ( 3 ) hero . moveUp ( 2 ) hero . moveLeft ( ) hero . use ( "lev…" at bounding box center [330, 112] width 118 height 117
click at [365, 143] on div "hero . moveLeft ( 3 ) hero . moveUp ( 2 ) hero . moveLeft ( ) hero . use ( "lev…" at bounding box center [331, 122] width 121 height 137
type textarea "hero.moveRight(2)"
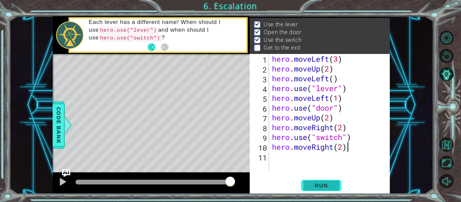
click at [319, 187] on span "Run" at bounding box center [321, 185] width 27 height 7
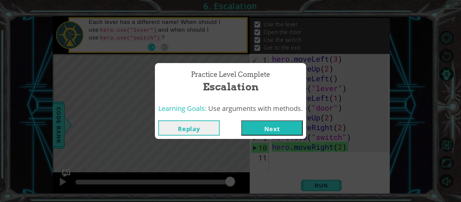
click at [184, 126] on button "Replay" at bounding box center [188, 127] width 61 height 15
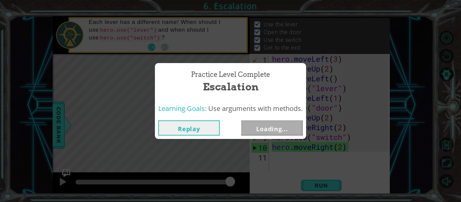
drag, startPoint x: 228, startPoint y: 181, endPoint x: 306, endPoint y: 193, distance: 78.6
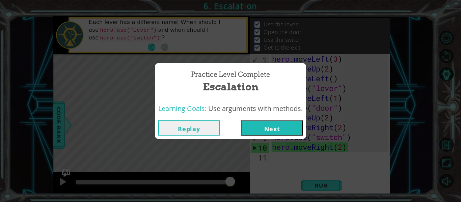
click at [281, 127] on button "Next" at bounding box center [271, 127] width 61 height 15
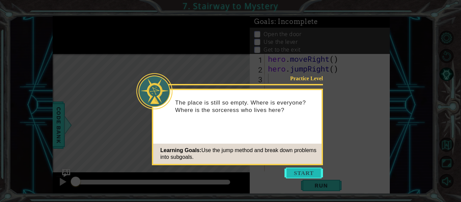
click at [316, 174] on button "Start" at bounding box center [303, 173] width 38 height 11
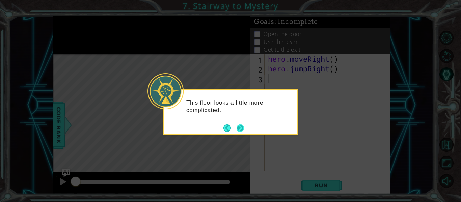
click at [238, 132] on button "Next" at bounding box center [239, 127] width 7 height 7
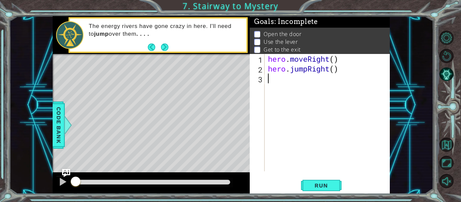
click at [331, 58] on div "hero . moveRight ( ) hero . jumpRight ( )" at bounding box center [328, 122] width 125 height 137
click at [335, 57] on div "hero . moveRight ( ) hero . jumpRight ( )" at bounding box center [328, 122] width 125 height 137
click at [335, 70] on div "hero . moveRight ( 2 ) hero . jumpRight ( )" at bounding box center [328, 122] width 125 height 137
type textarea "hero.jumpRight(1)"
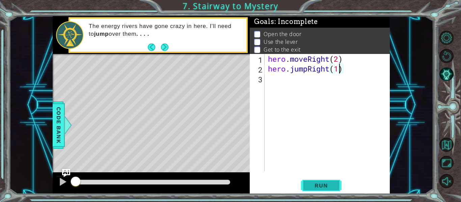
click at [316, 183] on span "Run" at bounding box center [321, 185] width 27 height 7
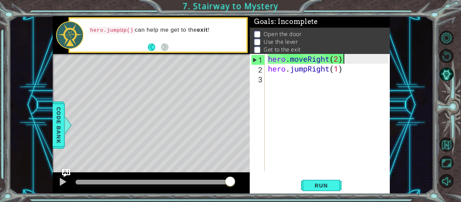
click at [351, 57] on div "hero . moveRight ( 2 ) hero . jumpRight ( 1 )" at bounding box center [328, 122] width 125 height 137
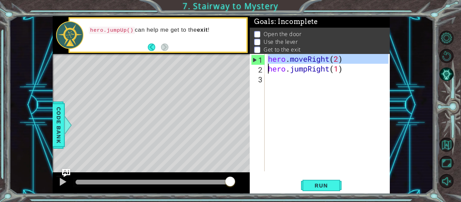
click at [351, 57] on div "hero . moveRight ( 2 ) hero . jumpRight ( 1 )" at bounding box center [328, 122] width 125 height 137
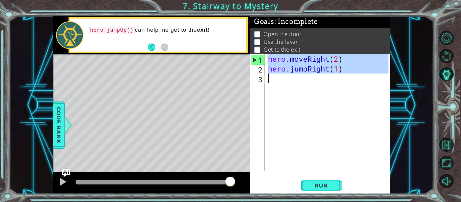
click at [350, 61] on div "hero . moveRight ( 2 ) hero . jumpRight ( 1 )" at bounding box center [327, 112] width 122 height 117
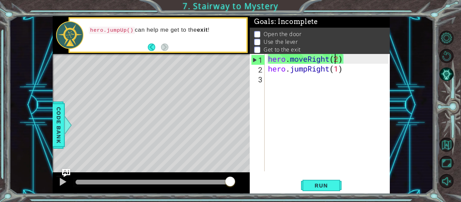
click at [335, 60] on div "hero . moveRight ( 2 ) hero . jumpRight ( 1 )" at bounding box center [328, 122] width 125 height 137
click at [339, 60] on div "hero . moveRight ( 2 ) hero . jumpRight ( 1 )" at bounding box center [328, 122] width 125 height 137
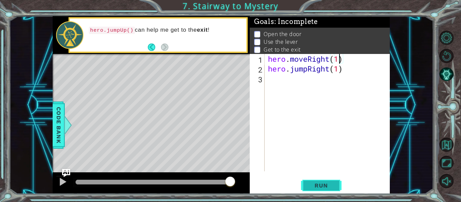
type textarea "hero.moveRight(1)"
click at [318, 187] on span "Run" at bounding box center [321, 185] width 27 height 7
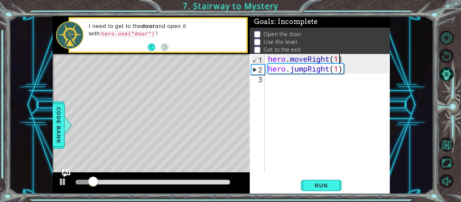
click at [291, 19] on span ": Incomplete" at bounding box center [296, 22] width 44 height 8
click at [278, 59] on div "hero . moveRight ( 1 ) hero . jumpRight ( 1 )" at bounding box center [328, 122] width 125 height 137
drag, startPoint x: 269, startPoint y: 61, endPoint x: 364, endPoint y: 59, distance: 94.5
click at [364, 59] on div "hero . moveRight ( 1 ) hero . jumpRight ( 1 )" at bounding box center [328, 122] width 125 height 137
click at [326, 83] on div "hero . moveRight ( 1 ) hero . jumpRight ( 1 )" at bounding box center [328, 122] width 125 height 137
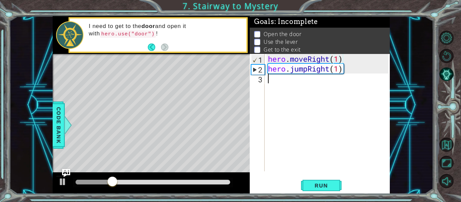
scroll to position [0, 0]
paste textarea "hero.moveRight(1)"
type textarea "hero.moveRight(1)"
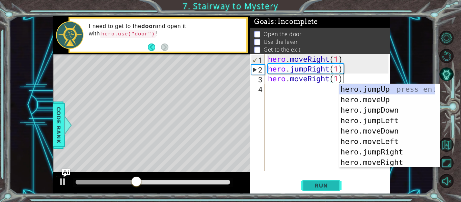
drag, startPoint x: 309, startPoint y: 186, endPoint x: 310, endPoint y: 183, distance: 3.5
click at [309, 186] on span "Run" at bounding box center [321, 185] width 27 height 7
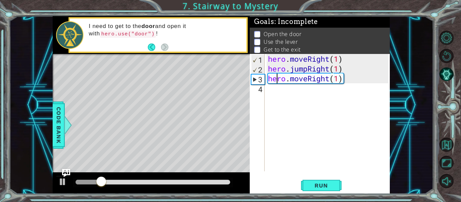
click at [277, 81] on div "hero . moveRight ( 1 ) hero . jumpRight ( 1 ) hero . moveRight ( 1 )" at bounding box center [328, 122] width 125 height 137
click at [271, 79] on div "hero . moveRight ( 1 ) hero . jumpRight ( 1 ) hero . moveRight ( 1 )" at bounding box center [328, 122] width 125 height 137
click at [269, 86] on div "hero . moveRight ( 1 ) hero . jumpRight ( 1 ) hero . moveRight ( 1 )" at bounding box center [328, 122] width 125 height 137
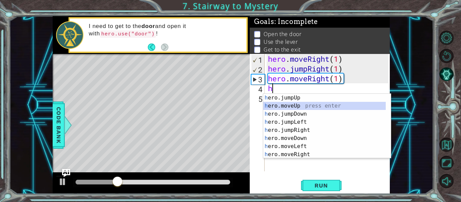
click at [293, 103] on div "h ero.jumpUp press enter h ero.moveUp press enter h ero.jumpDown press enter h …" at bounding box center [324, 134] width 122 height 81
type textarea "hero.moveUp(1)"
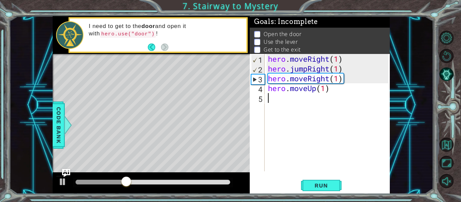
click at [333, 95] on div "hero . moveRight ( 1 ) hero . jumpRight ( 1 ) hero . moveRight ( 1 ) hero . mov…" at bounding box center [328, 122] width 125 height 137
drag, startPoint x: 342, startPoint y: 92, endPoint x: 335, endPoint y: 92, distance: 6.7
click at [335, 92] on div "hero . moveRight ( 1 ) hero . jumpRight ( 1 ) hero . moveRight ( 1 ) hero . mov…" at bounding box center [328, 122] width 125 height 137
type textarea "hero.moveUp(1)"
click at [331, 95] on div "hero . moveRight ( 1 ) hero . jumpRight ( 1 ) hero . moveRight ( 1 ) hero . mov…" at bounding box center [328, 122] width 125 height 137
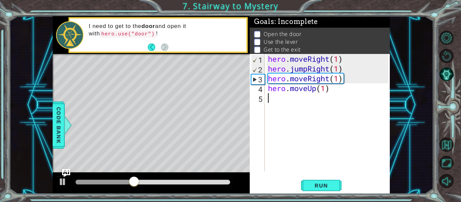
click at [328, 97] on div "hero . moveRight ( 1 ) hero . jumpRight ( 1 ) hero . moveRight ( 1 ) hero . mov…" at bounding box center [328, 122] width 125 height 137
type textarea "hero.moveUp(2)"
click at [308, 128] on div "hero . moveRight ( 1 ) hero . jumpRight ( 1 ) hero . moveRight ( 1 ) hero . mov…" at bounding box center [328, 122] width 125 height 137
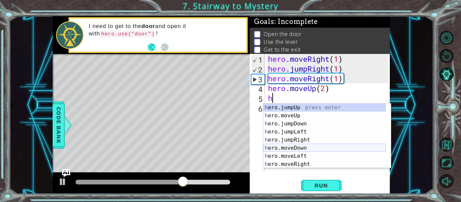
scroll to position [8, 0]
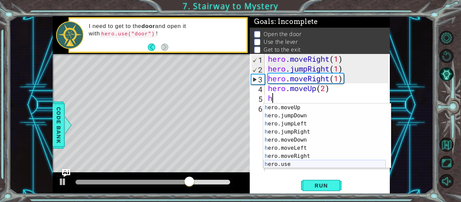
click at [291, 163] on div "h ero.moveUp press enter h ero.jumpDown press enter h ero.jumpLeft press enter …" at bounding box center [324, 144] width 122 height 81
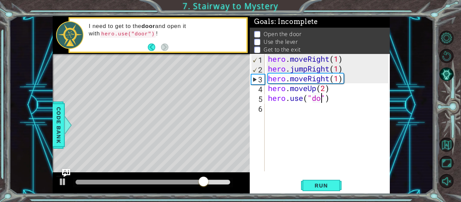
scroll to position [0, 3]
type textarea "hero.use("door")"
click at [295, 112] on div "hero . moveRight ( 1 ) hero . jumpRight ( 1 ) hero . moveRight ( 1 ) hero . mov…" at bounding box center [328, 122] width 125 height 137
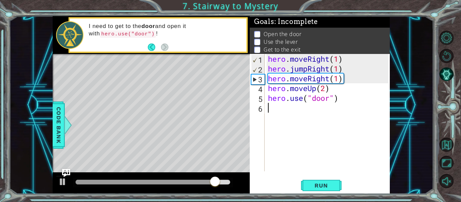
click at [279, 62] on div "hero . moveRight ( 1 ) hero . jumpRight ( 1 ) hero . moveRight ( 1 ) hero . mov…" at bounding box center [328, 122] width 125 height 137
drag, startPoint x: 286, startPoint y: 96, endPoint x: 284, endPoint y: 104, distance: 8.3
click at [286, 98] on div "hero . moveRight ( 1 ) hero . jumpRight ( 1 ) hero . moveRight ( 1 ) hero . mov…" at bounding box center [328, 122] width 125 height 137
type textarea "hero.moveUp(2) hero.use("door")"
click at [277, 134] on div "hero . moveRight ( 1 ) hero . jumpRight ( 1 ) hero . moveRight ( 1 ) hero . mov…" at bounding box center [328, 122] width 125 height 137
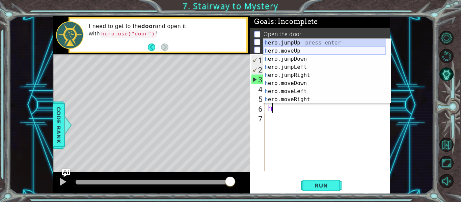
click at [284, 51] on div "h ero.jumpUp press enter h ero.moveUp press enter h ero.jumpDown press enter h …" at bounding box center [324, 79] width 122 height 81
type textarea "hero.moveUp(1)"
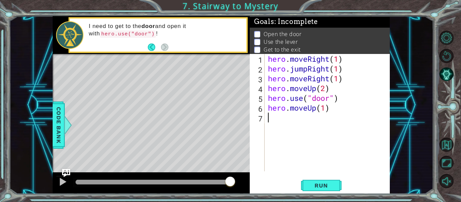
click at [312, 115] on div "hero . moveRight ( 1 ) hero . jumpRight ( 1 ) hero . moveRight ( 1 ) hero . mov…" at bounding box center [328, 122] width 125 height 137
type textarea "h"
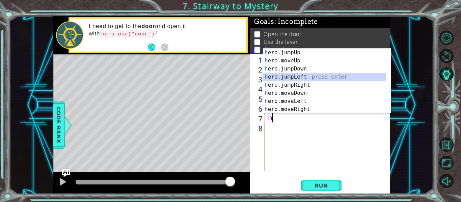
click at [288, 79] on div "h ero.jumpUp press enter h ero.moveUp press enter h ero.jumpDown press enter h …" at bounding box center [324, 89] width 122 height 81
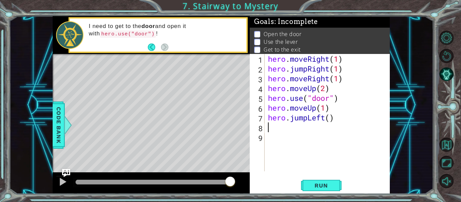
click at [332, 120] on div "hero . moveRight ( 1 ) hero . jumpRight ( 1 ) hero . moveRight ( 1 ) hero . mov…" at bounding box center [328, 122] width 125 height 137
type textarea "hero.jumpLeft(1)"
click at [299, 133] on div "hero . moveRight ( 1 ) hero . jumpRight ( 1 ) hero . moveRight ( 1 ) hero . mov…" at bounding box center [328, 122] width 125 height 137
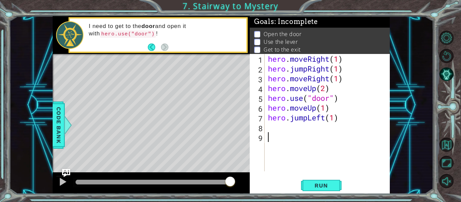
click at [299, 133] on div "hero . moveRight ( 1 ) hero . jumpRight ( 1 ) hero . moveRight ( 1 ) hero . mov…" at bounding box center [328, 122] width 125 height 137
click at [292, 123] on div "hero . moveRight ( 1 ) hero . jumpRight ( 1 ) hero . moveRight ( 1 ) hero . mov…" at bounding box center [328, 122] width 125 height 137
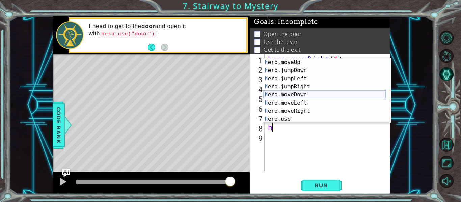
scroll to position [8, 0]
click at [282, 119] on div "h ero.moveUp press enter h ero.jumpDown press enter h ero.jumpLeft press enter …" at bounding box center [324, 98] width 122 height 81
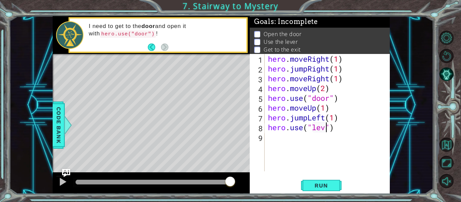
scroll to position [0, 3]
type textarea "hero.use("lever")"
click at [302, 146] on div "hero . moveRight ( 1 ) hero . jumpRight ( 1 ) hero . moveRight ( 1 ) hero . mov…" at bounding box center [328, 122] width 125 height 137
type textarea "h"
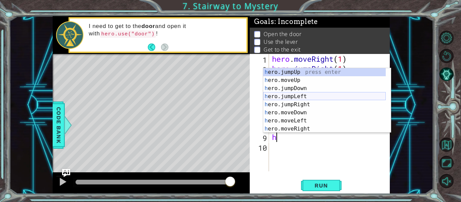
click at [294, 96] on div "h ero.jumpUp press enter h ero.moveUp press enter h ero.jumpDown press enter h …" at bounding box center [324, 108] width 122 height 81
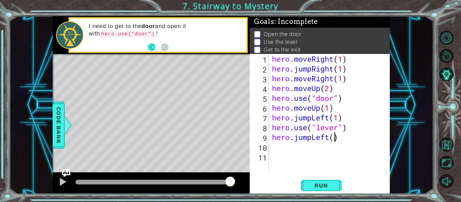
click at [336, 140] on div "hero . moveRight ( 1 ) hero . jumpRight ( 1 ) hero . moveRight ( 1 ) hero . mov…" at bounding box center [331, 122] width 121 height 137
type textarea "hero.jumpLeft(2)"
click at [305, 147] on div "hero . moveRight ( 1 ) hero . jumpRight ( 1 ) hero . moveRight ( 1 ) hero . mov…" at bounding box center [331, 122] width 121 height 137
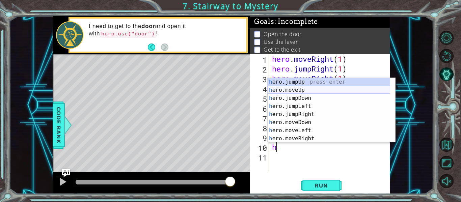
click at [294, 92] on div "h ero.jumpUp press enter h ero.moveUp press enter h ero.jumpDown press enter h …" at bounding box center [328, 118] width 122 height 81
type textarea "hero.moveUp(1)"
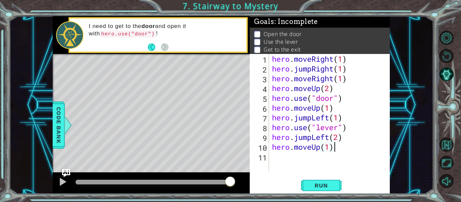
click at [335, 152] on div "hero . moveRight ( 1 ) hero . jumpRight ( 1 ) hero . moveRight ( 1 ) hero . mov…" at bounding box center [331, 122] width 121 height 137
type textarea "j"
type textarea "h"
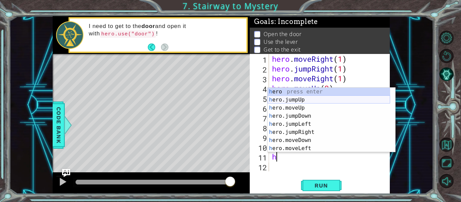
click at [293, 102] on div "h ero press enter h ero.jumpUp press enter h ero.moveUp press enter h ero.jumpD…" at bounding box center [328, 128] width 122 height 81
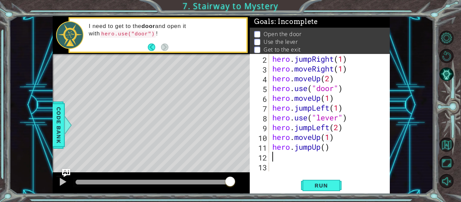
scroll to position [10, 0]
click at [322, 153] on div "hero . jumpRight ( 1 ) hero . moveRight ( 1 ) hero . moveUp ( 2 ) hero . use ( …" at bounding box center [329, 122] width 116 height 137
click at [326, 150] on div "hero . jumpRight ( 1 ) hero . moveRight ( 1 ) hero . moveUp ( 2 ) hero . use ( …" at bounding box center [329, 122] width 116 height 137
type textarea "hero.jumpUp(1)"
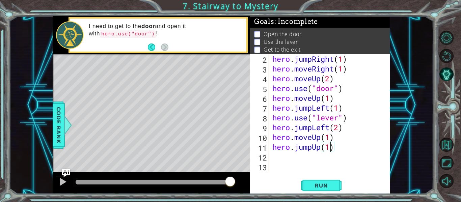
click at [312, 157] on div "hero . jumpRight ( 1 ) hero . moveRight ( 1 ) hero . moveUp ( 2 ) hero . use ( …" at bounding box center [329, 122] width 116 height 137
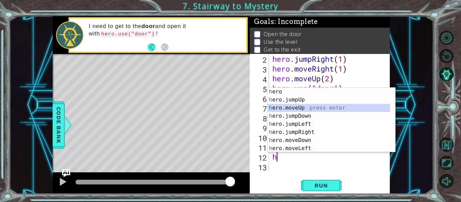
click at [288, 109] on div "h ero press enter h ero.jumpUp press enter h ero.moveUp press enter h ero.jumpD…" at bounding box center [328, 128] width 122 height 81
type textarea "hero.moveUp(1)"
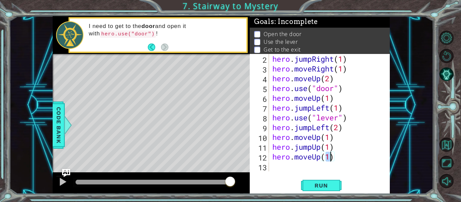
click at [290, 166] on div "hero . jumpRight ( 1 ) hero . moveRight ( 1 ) hero . moveUp ( 2 ) hero . use ( …" at bounding box center [329, 122] width 116 height 137
type textarea "h"
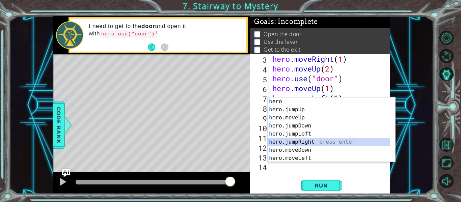
click at [302, 139] on div "h ero press enter h ero.jumpUp press enter h ero.moveUp press enter h ero.jumpD…" at bounding box center [328, 137] width 122 height 81
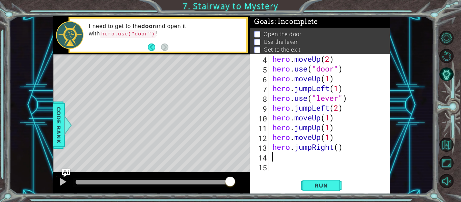
scroll to position [29, 0]
click at [333, 151] on div "hero . moveUp ( 2 ) hero . use ( "door" ) hero . moveUp ( 1 ) hero . jumpLeft (…" at bounding box center [329, 122] width 116 height 137
click at [336, 150] on div "hero . moveUp ( 2 ) hero . use ( "door" ) hero . moveUp ( 1 ) hero . jumpLeft (…" at bounding box center [329, 122] width 116 height 137
click at [338, 149] on div "hero . moveUp ( 2 ) hero . use ( "door" ) hero . moveUp ( 1 ) hero . jumpLeft (…" at bounding box center [329, 122] width 116 height 137
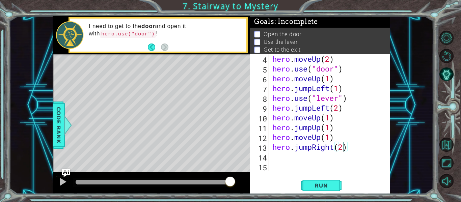
click at [283, 173] on div "hero.jumpRight(2) 4 5 6 7 8 9 10 11 12 13 14 15 hero . moveUp ( 2 ) hero . use …" at bounding box center [320, 124] width 140 height 140
click at [328, 188] on span "Run" at bounding box center [321, 185] width 27 height 7
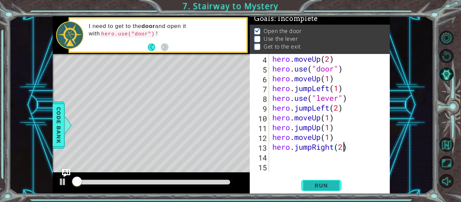
scroll to position [6, 0]
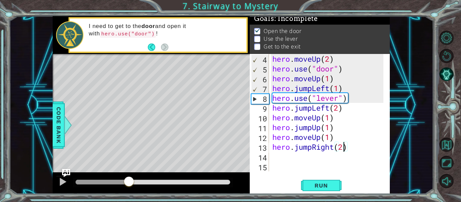
drag, startPoint x: 91, startPoint y: 182, endPoint x: 129, endPoint y: 192, distance: 38.7
click at [129, 192] on div at bounding box center [151, 183] width 197 height 22
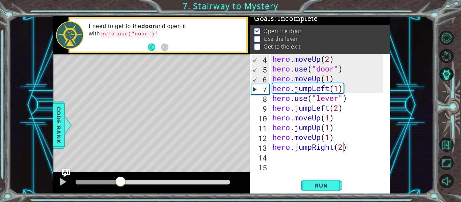
drag, startPoint x: 160, startPoint y: 184, endPoint x: 120, endPoint y: 183, distance: 39.5
click at [120, 183] on div at bounding box center [120, 182] width 12 height 12
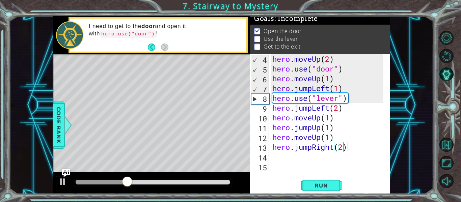
click at [342, 83] on div "hero . moveUp ( 2 ) hero . use ( "door" ) hero . moveUp ( 1 ) hero . jumpLeft (…" at bounding box center [329, 122] width 116 height 137
drag, startPoint x: 344, startPoint y: 96, endPoint x: 340, endPoint y: 93, distance: 5.7
click at [341, 94] on div "hero . moveUp ( 2 ) hero . use ( "door" ) hero . moveUp ( 1 ) hero . jumpLeft (…" at bounding box center [329, 122] width 116 height 137
click at [338, 91] on div "hero . moveUp ( 2 ) hero . use ( "door" ) hero . moveUp ( 1 ) hero . jumpLeft (…" at bounding box center [329, 122] width 116 height 137
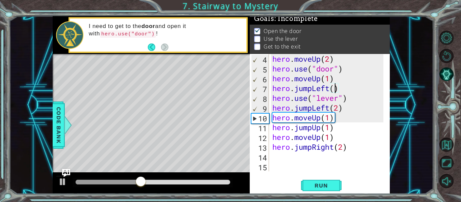
scroll to position [0, 3]
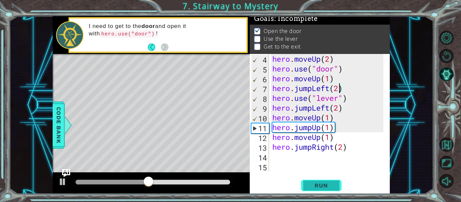
type textarea "hero.jumpLeft(2)"
click at [319, 190] on button "Run" at bounding box center [321, 186] width 40 height 14
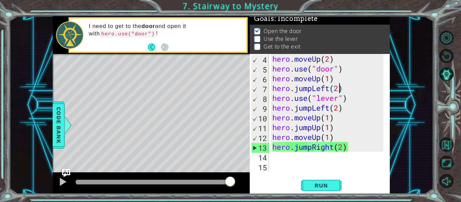
drag, startPoint x: 88, startPoint y: 184, endPoint x: 253, endPoint y: 176, distance: 165.1
click at [252, 176] on div "1 ההההההההההההההההההההההההההההההההההההההההההההההההההההההההההההההההההההההההההההה…" at bounding box center [221, 105] width 337 height 178
